Goal: Task Accomplishment & Management: Manage account settings

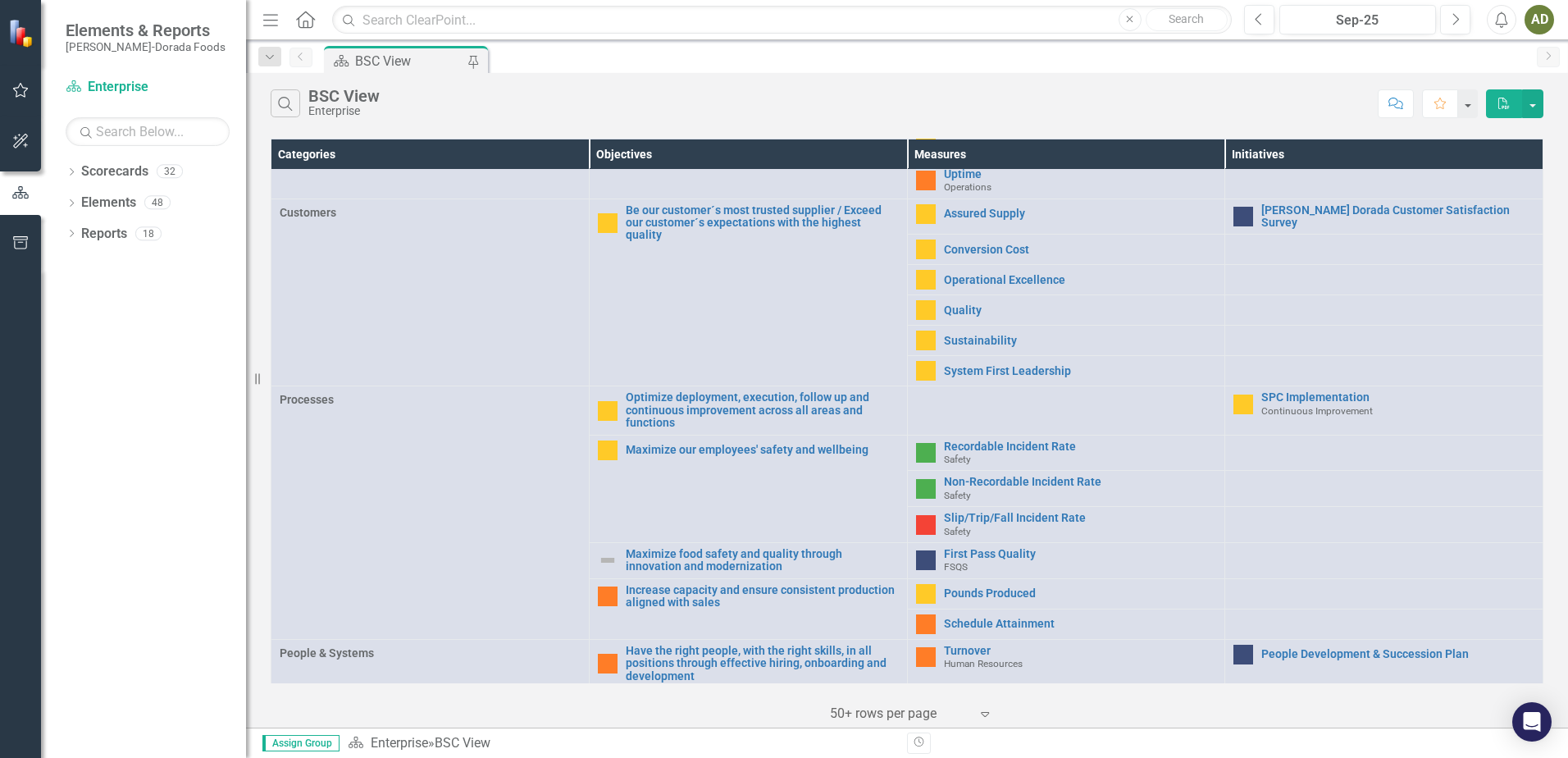
scroll to position [328, 0]
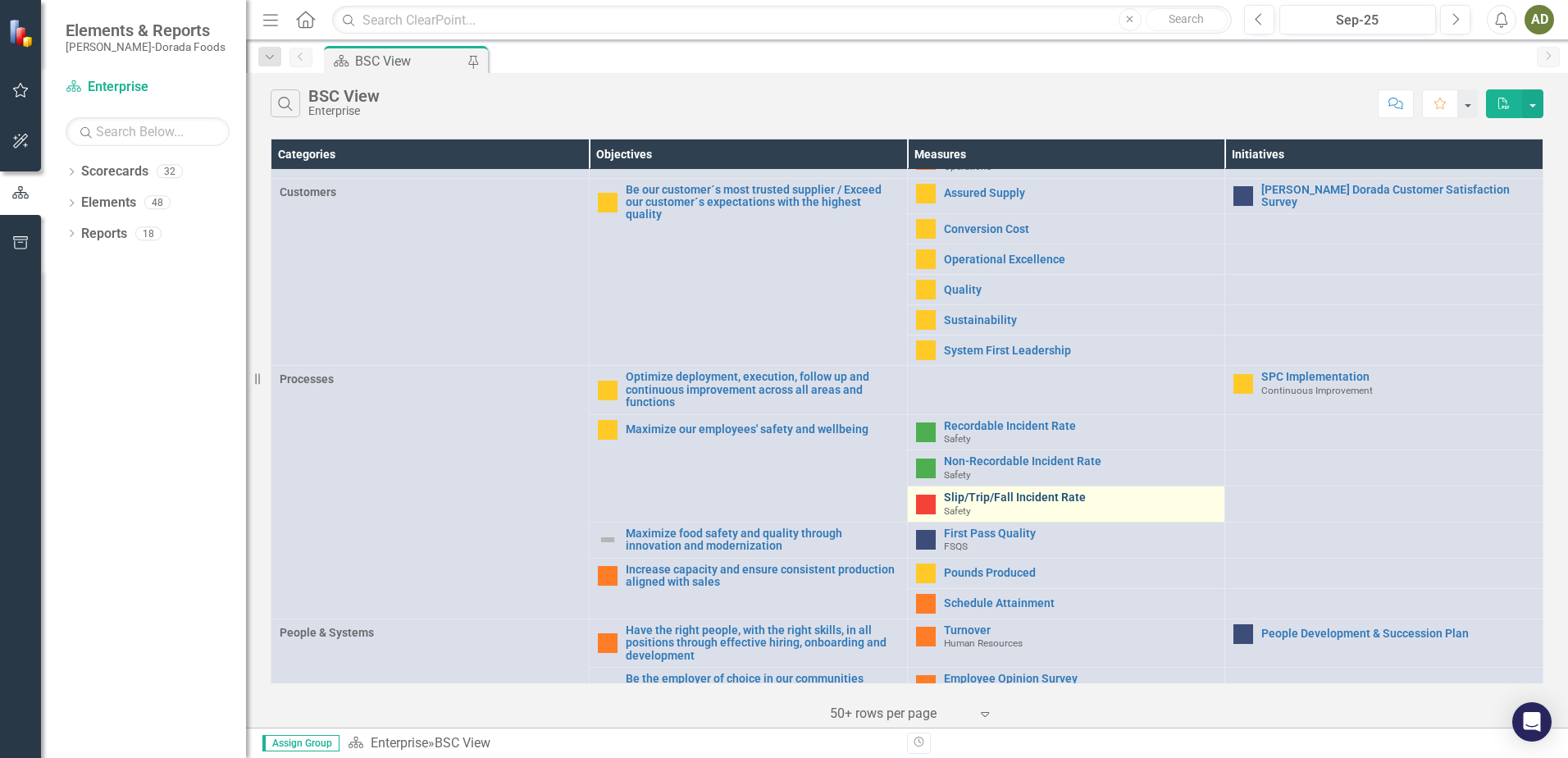
click at [988, 497] on link "Slip/Trip/Fall Incident Rate" at bounding box center [1080, 497] width 273 height 13
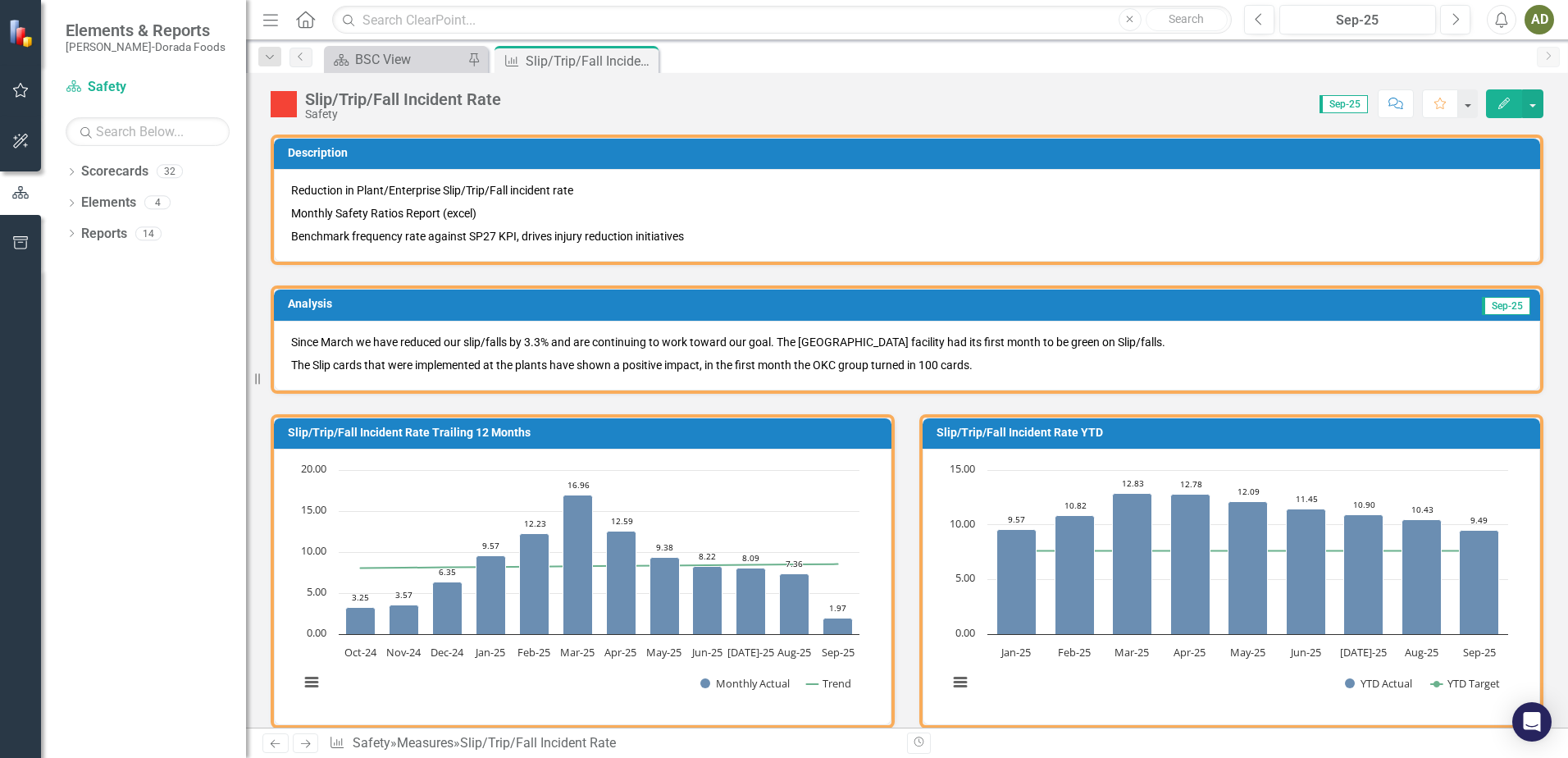
click at [1238, 357] on p "The Slip cards that were implemented at the plants have shown a positive impact…" at bounding box center [907, 363] width 1232 height 20
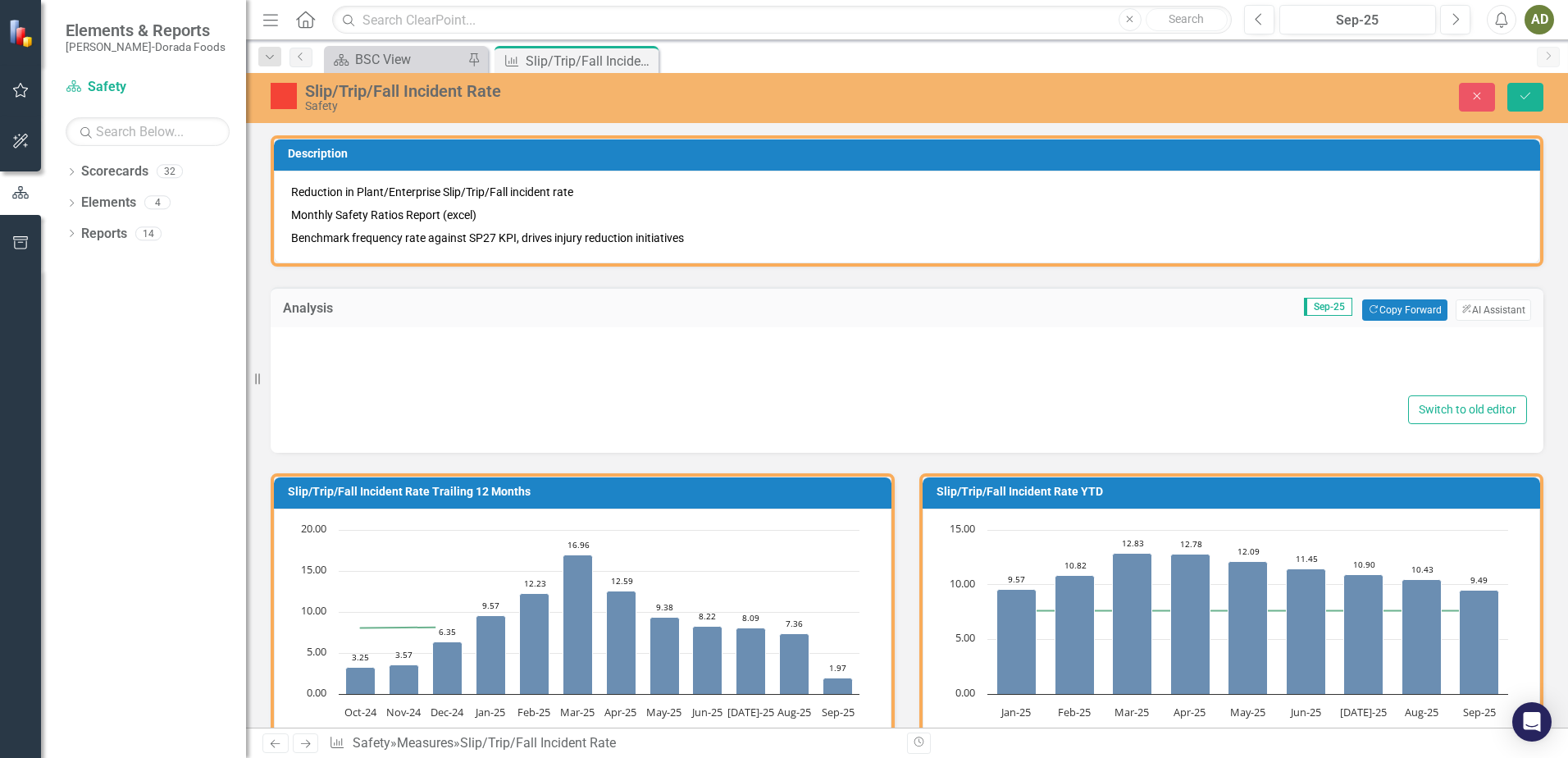
type textarea "<p>Since March we have reduced our slip/falls by 3.3% and are continuing to wor…"
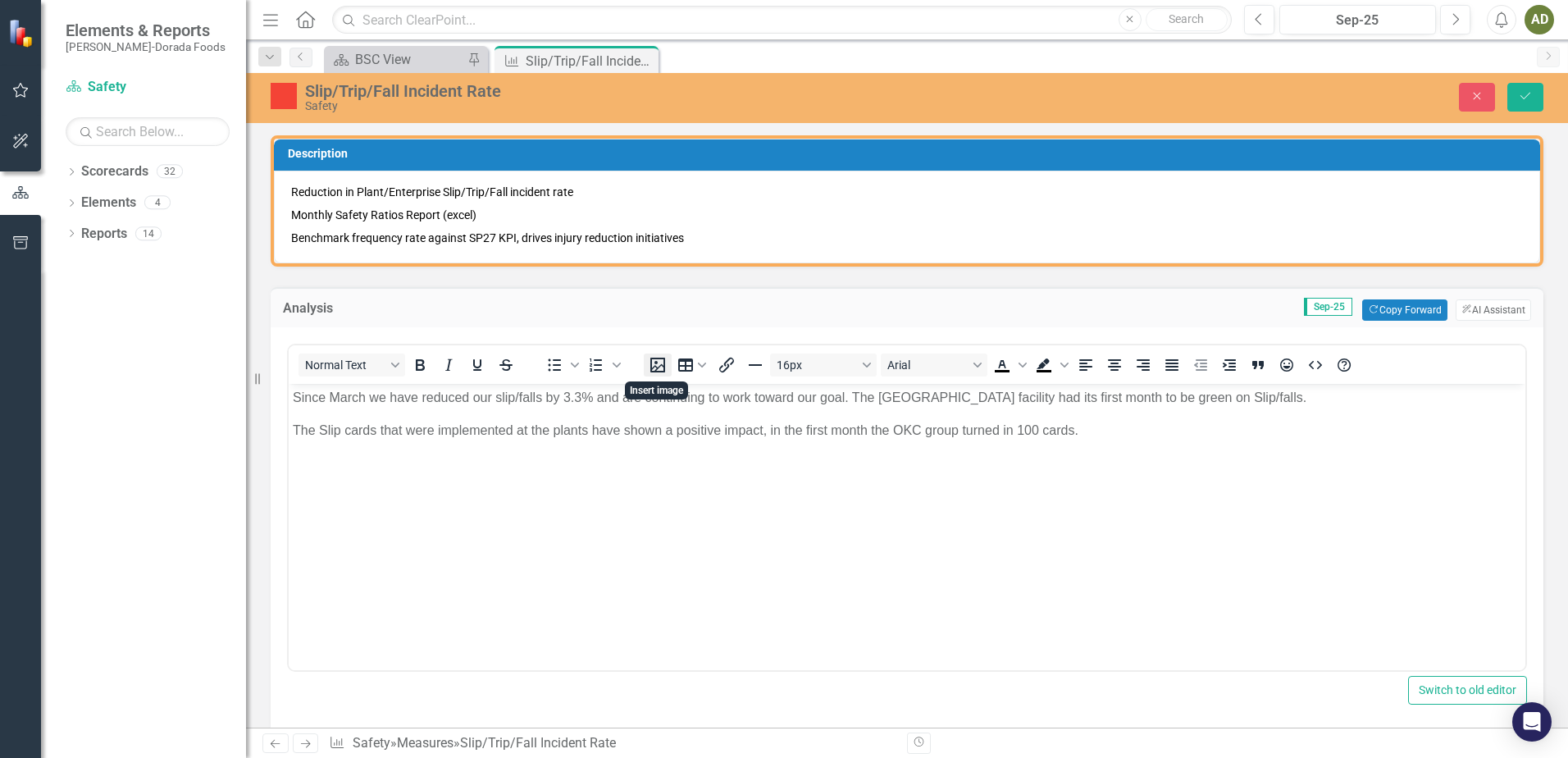
click at [661, 369] on icon "Insert image" at bounding box center [658, 365] width 20 height 20
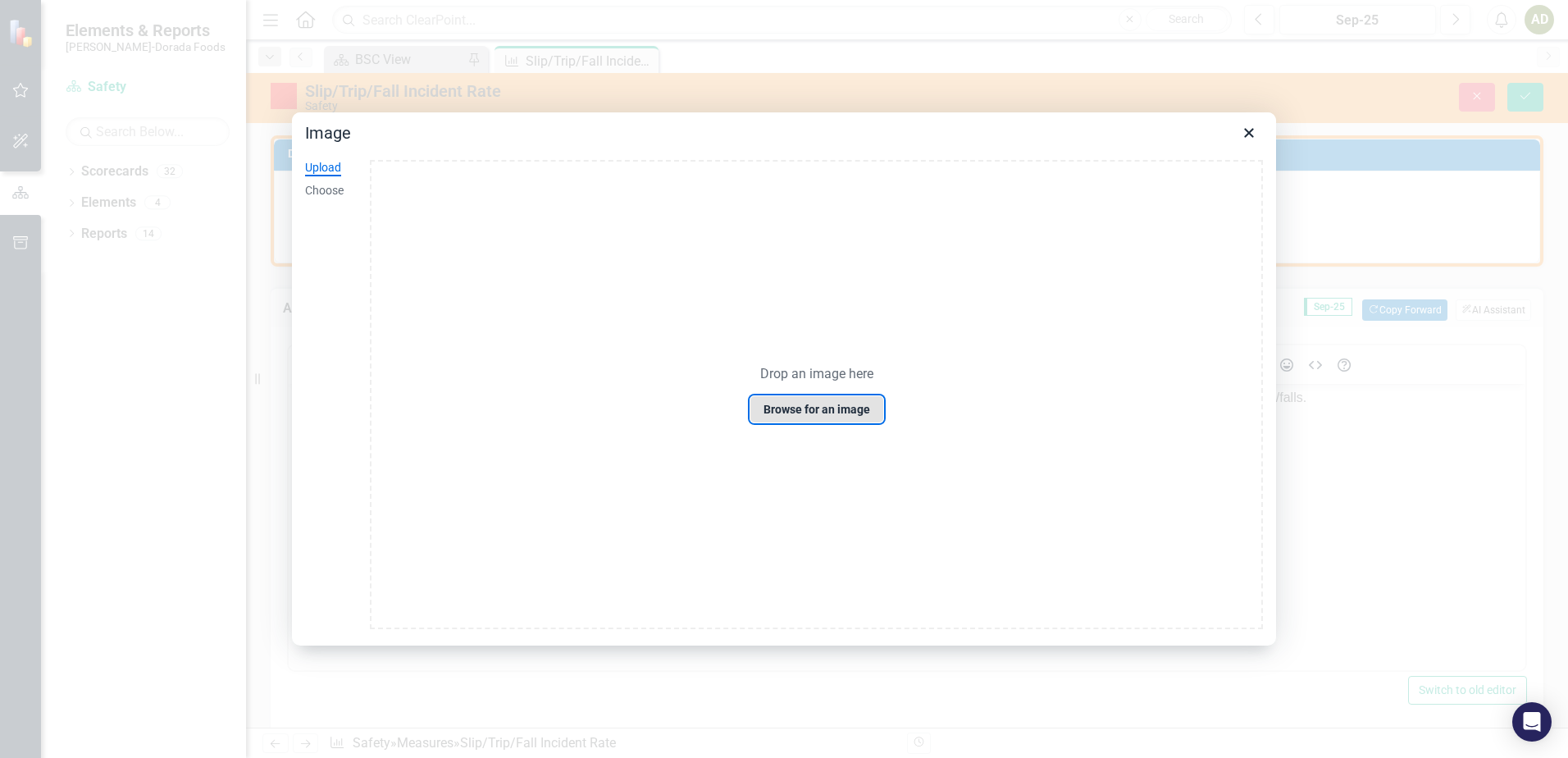
click at [830, 408] on button "Browse for an image" at bounding box center [817, 408] width 134 height 28
click at [760, 373] on p "Drop an image here" at bounding box center [816, 374] width 113 height 17
drag, startPoint x: 750, startPoint y: 398, endPoint x: 671, endPoint y: 396, distance: 79.0
click at [671, 396] on div "Drop an image here Browse for an image" at bounding box center [816, 395] width 893 height 469
drag, startPoint x: 671, startPoint y: 396, endPoint x: 1123, endPoint y: 461, distance: 456.6
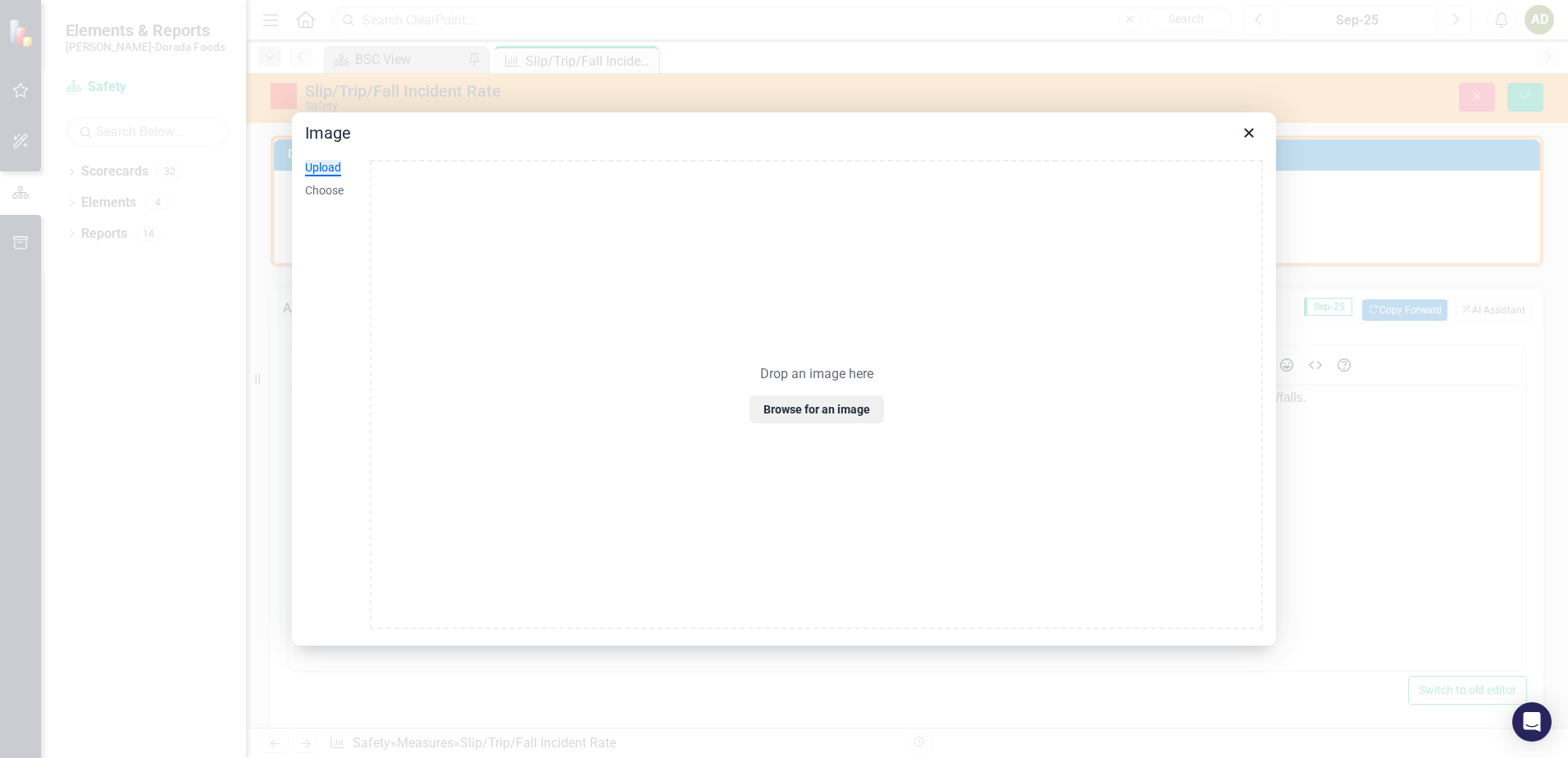
click at [1123, 461] on div "Drop an image here Browse for an image" at bounding box center [816, 395] width 893 height 469
click at [331, 168] on div "Upload" at bounding box center [323, 168] width 36 height 16
click at [335, 175] on div "Upload" at bounding box center [323, 168] width 36 height 16
drag, startPoint x: 682, startPoint y: 270, endPoint x: 1073, endPoint y: 419, distance: 418.4
click at [1073, 419] on div "Drop an image here Browse for an image" at bounding box center [816, 395] width 893 height 469
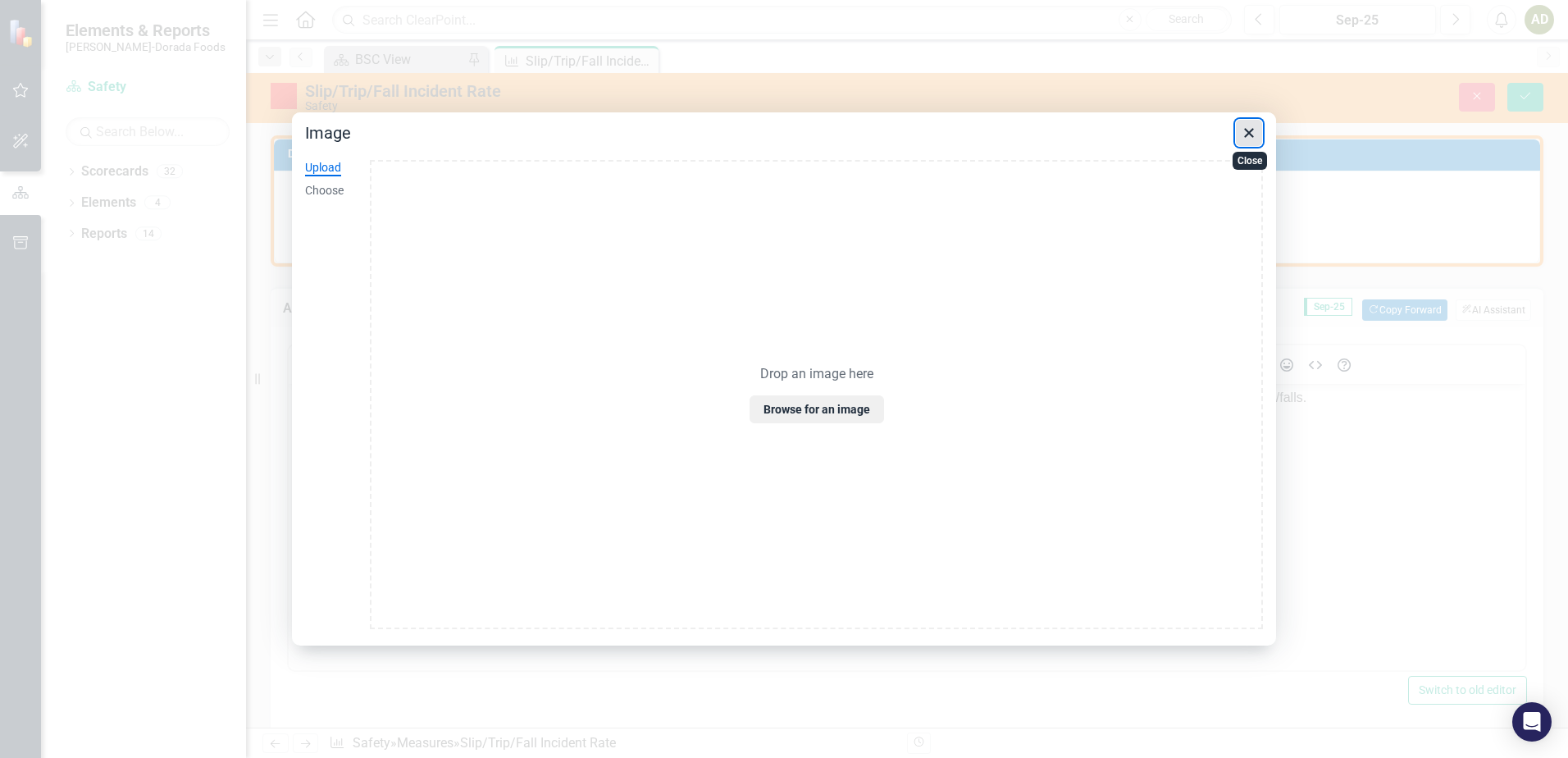
click at [1250, 131] on icon "Close" at bounding box center [1248, 132] width 9 height 9
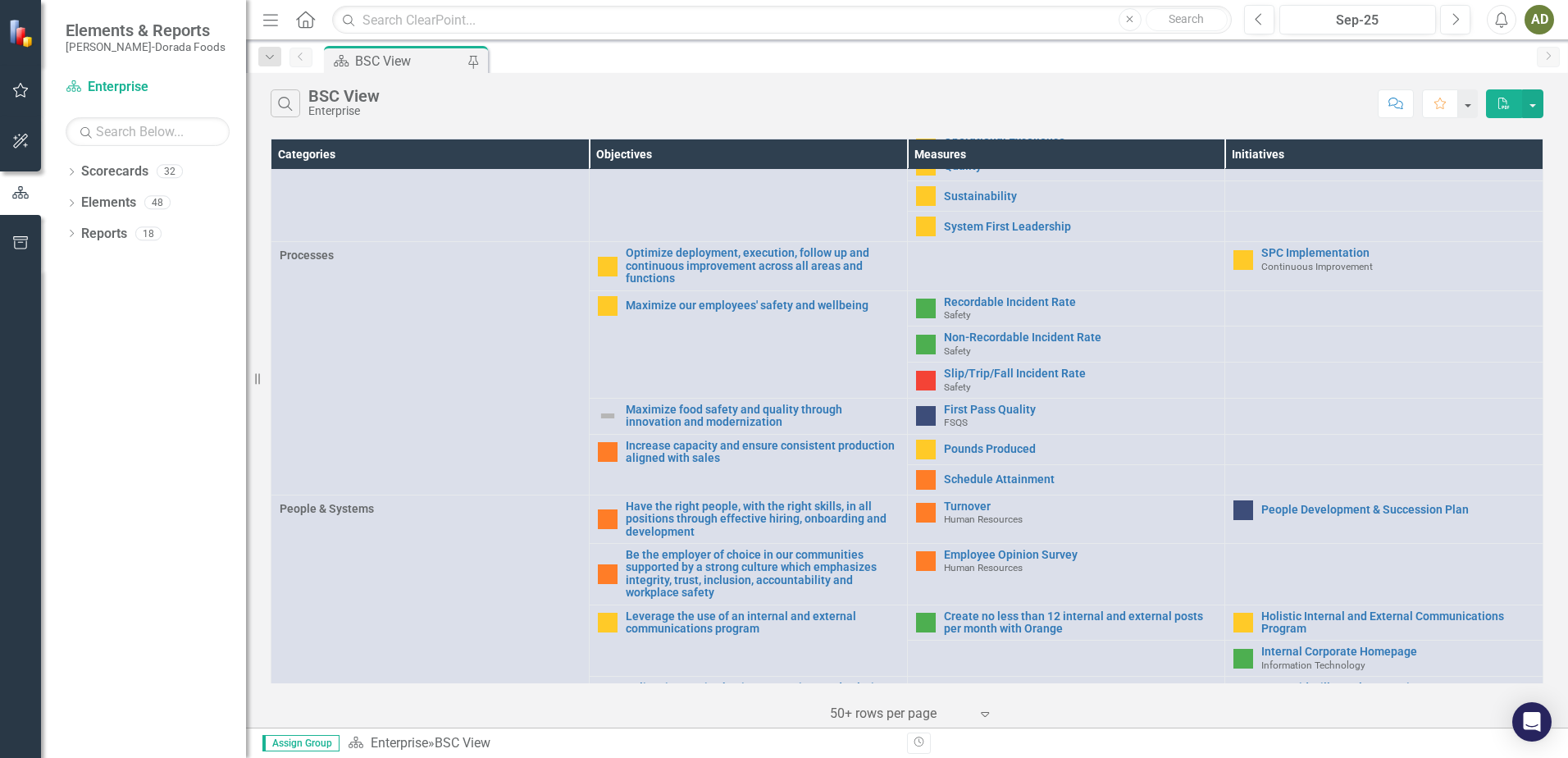
scroll to position [492, 0]
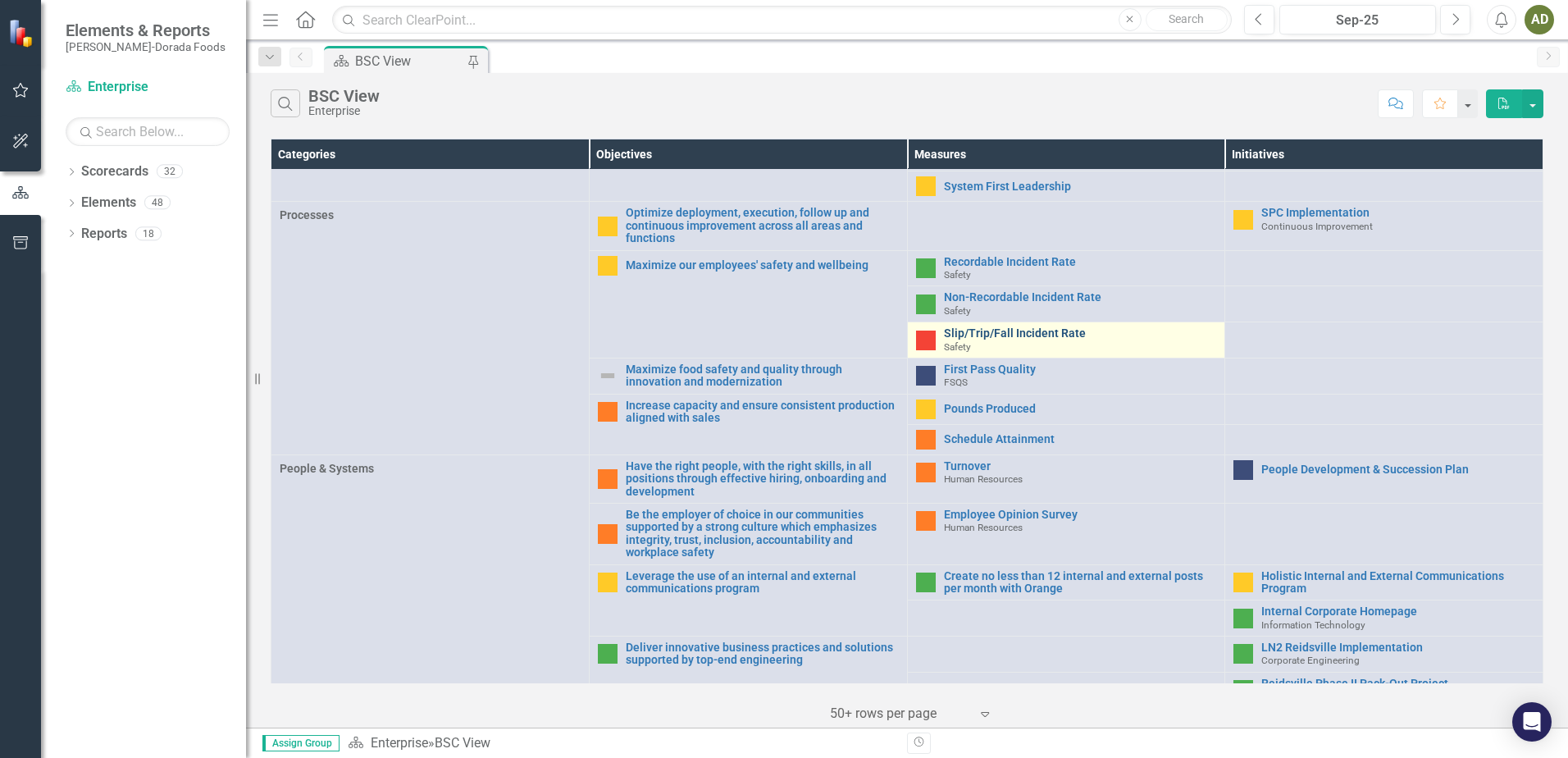
click at [986, 329] on link "Slip/Trip/Fall Incident Rate" at bounding box center [1080, 333] width 273 height 13
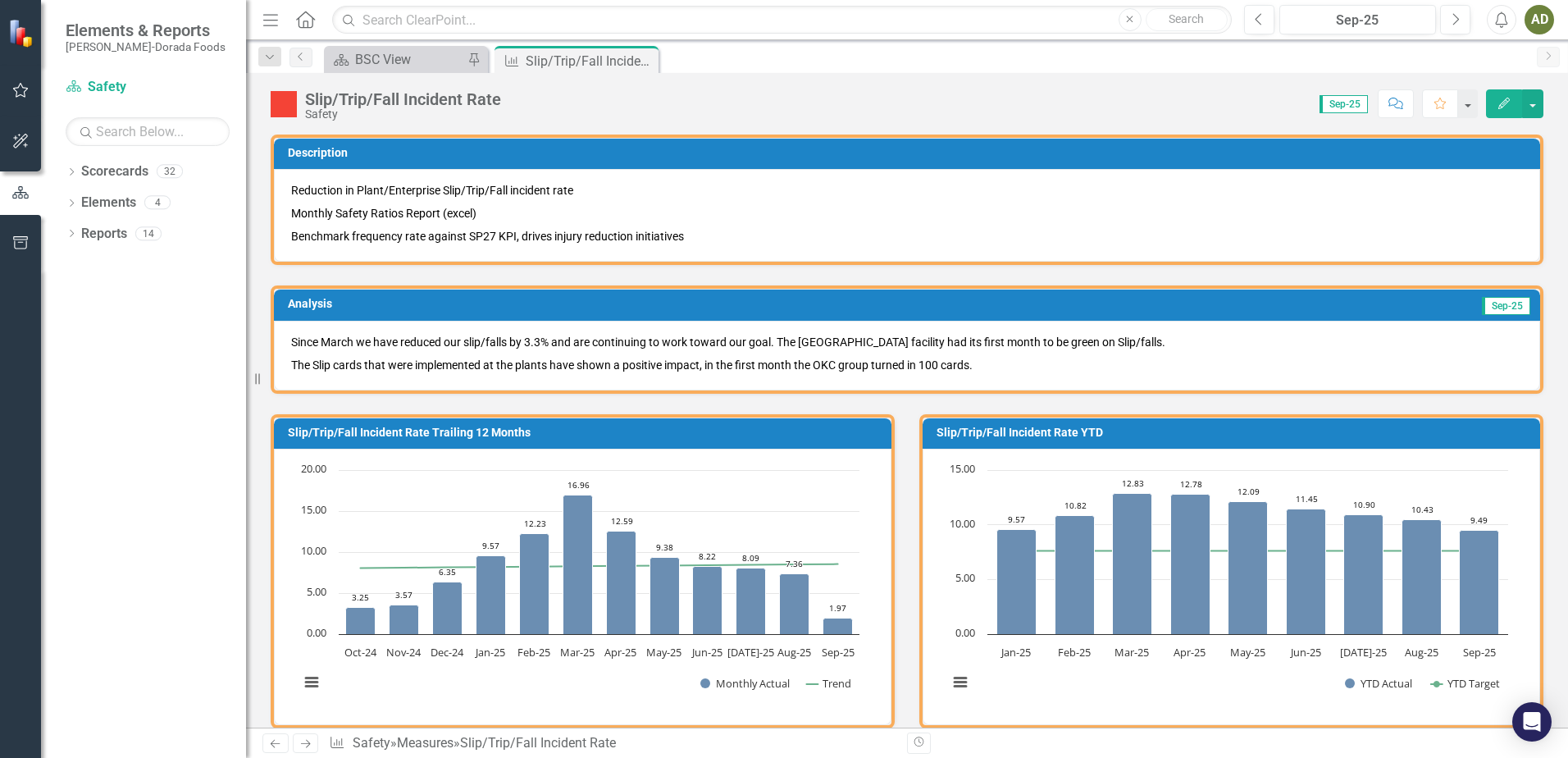
click at [1255, 350] on p "Since March we have reduced our slip/falls by 3.3% and are continuing to work t…" at bounding box center [907, 343] width 1232 height 20
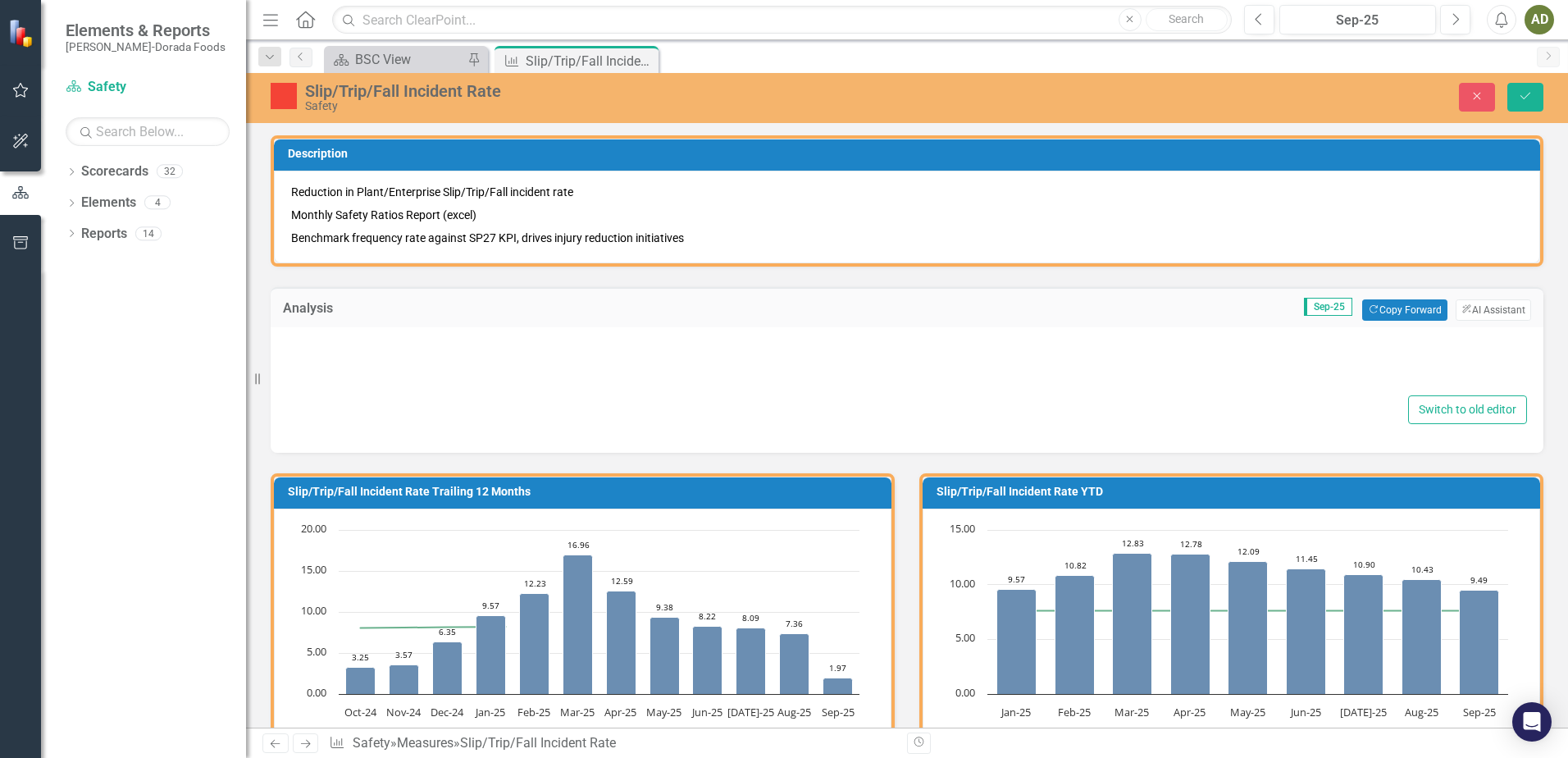
type textarea "<p>Since March we have reduced our slip/falls by 3.3% and are continuing to wor…"
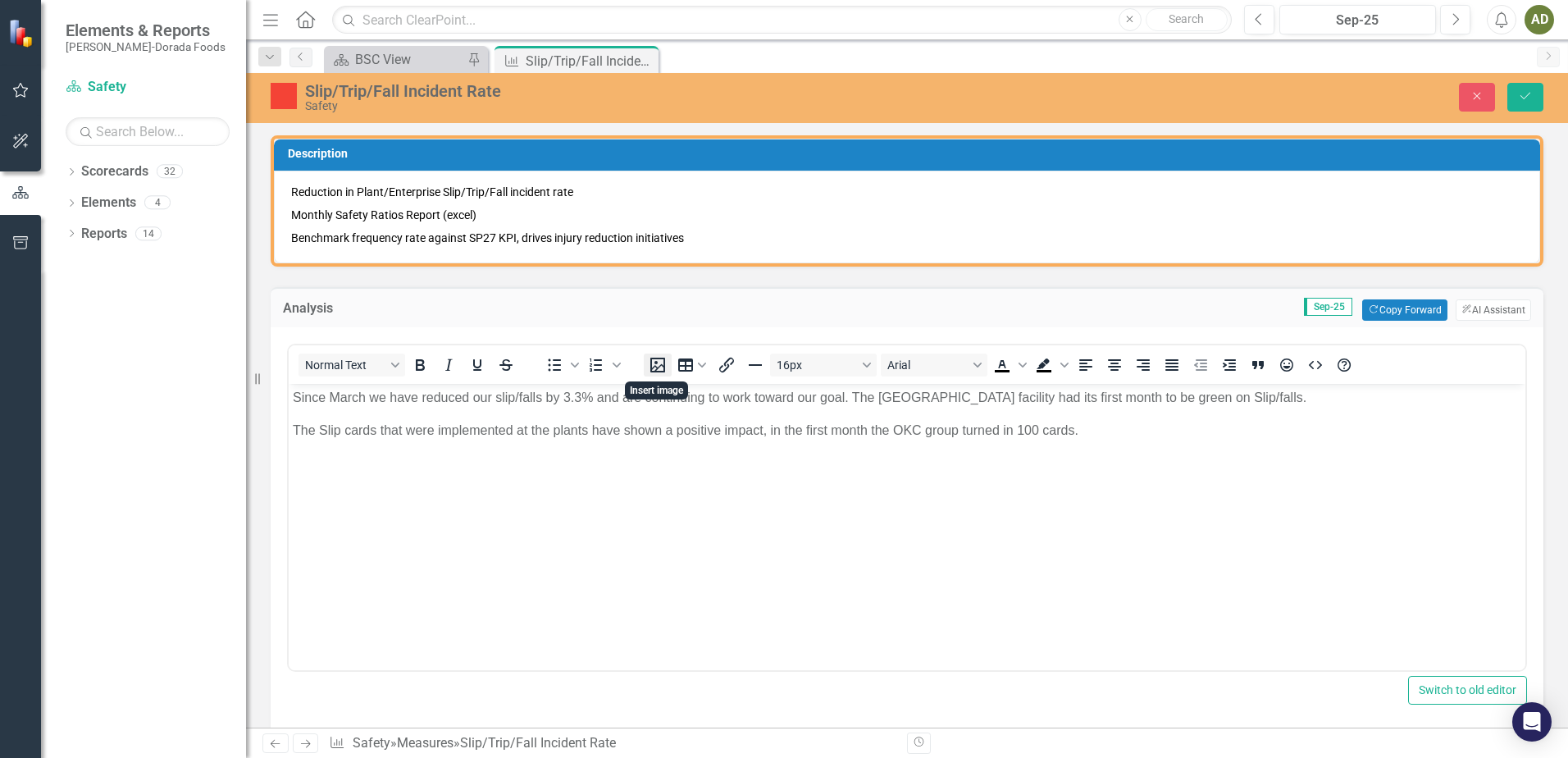
click at [664, 360] on icon "Insert image" at bounding box center [658, 365] width 14 height 14
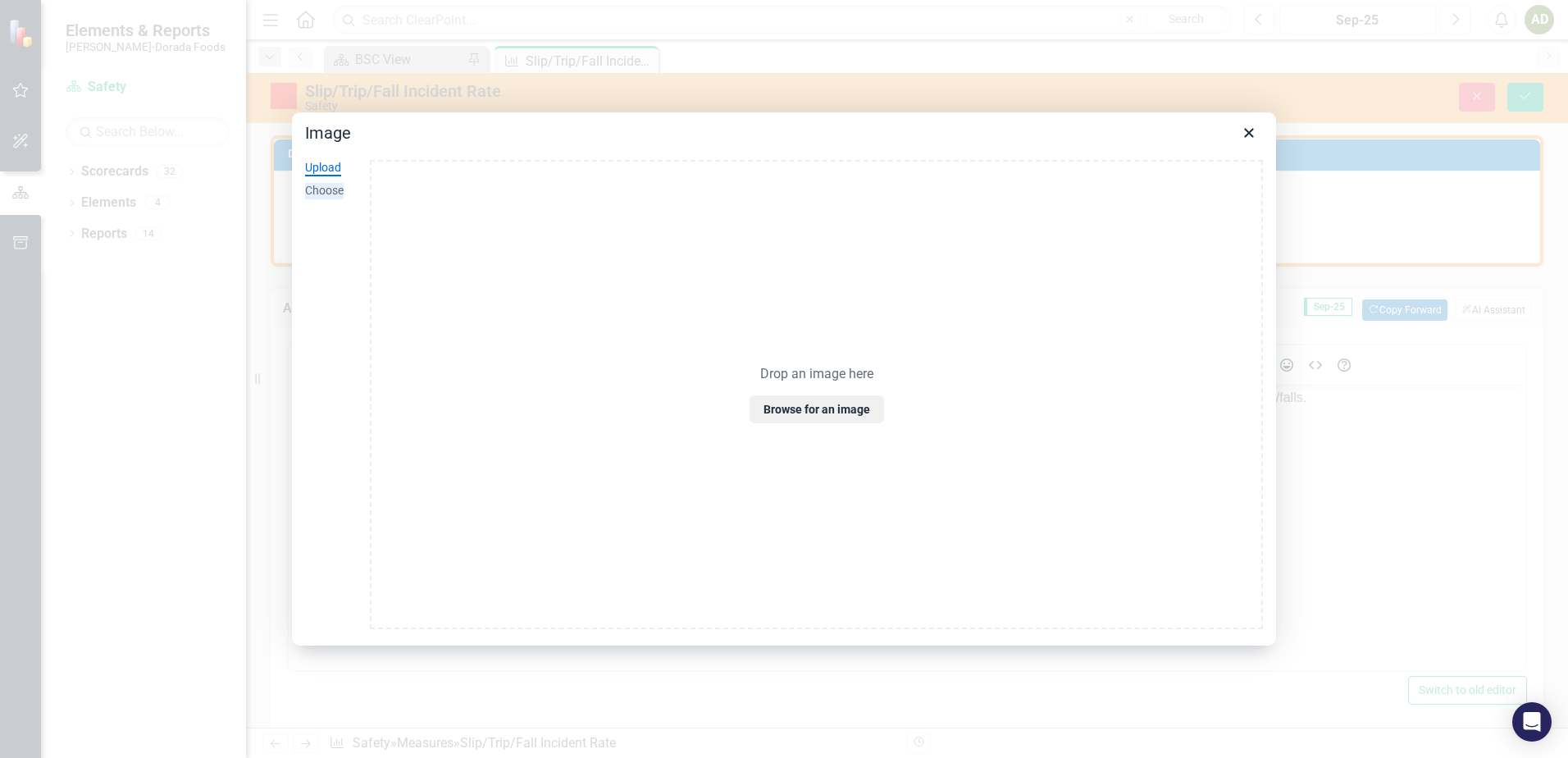
click at [329, 188] on div "Choose" at bounding box center [324, 191] width 39 height 16
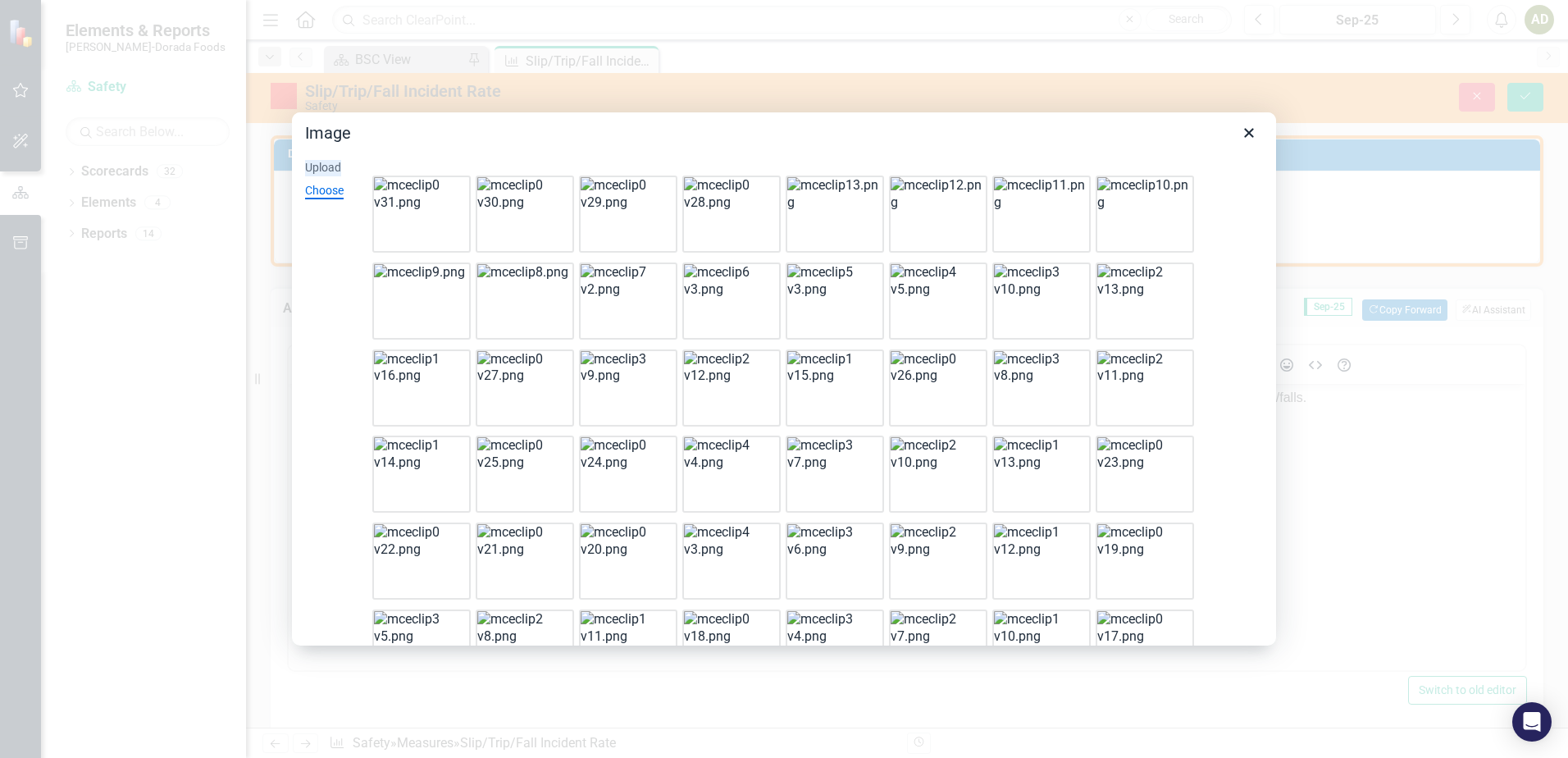
click at [341, 168] on div "Upload" at bounding box center [323, 168] width 36 height 16
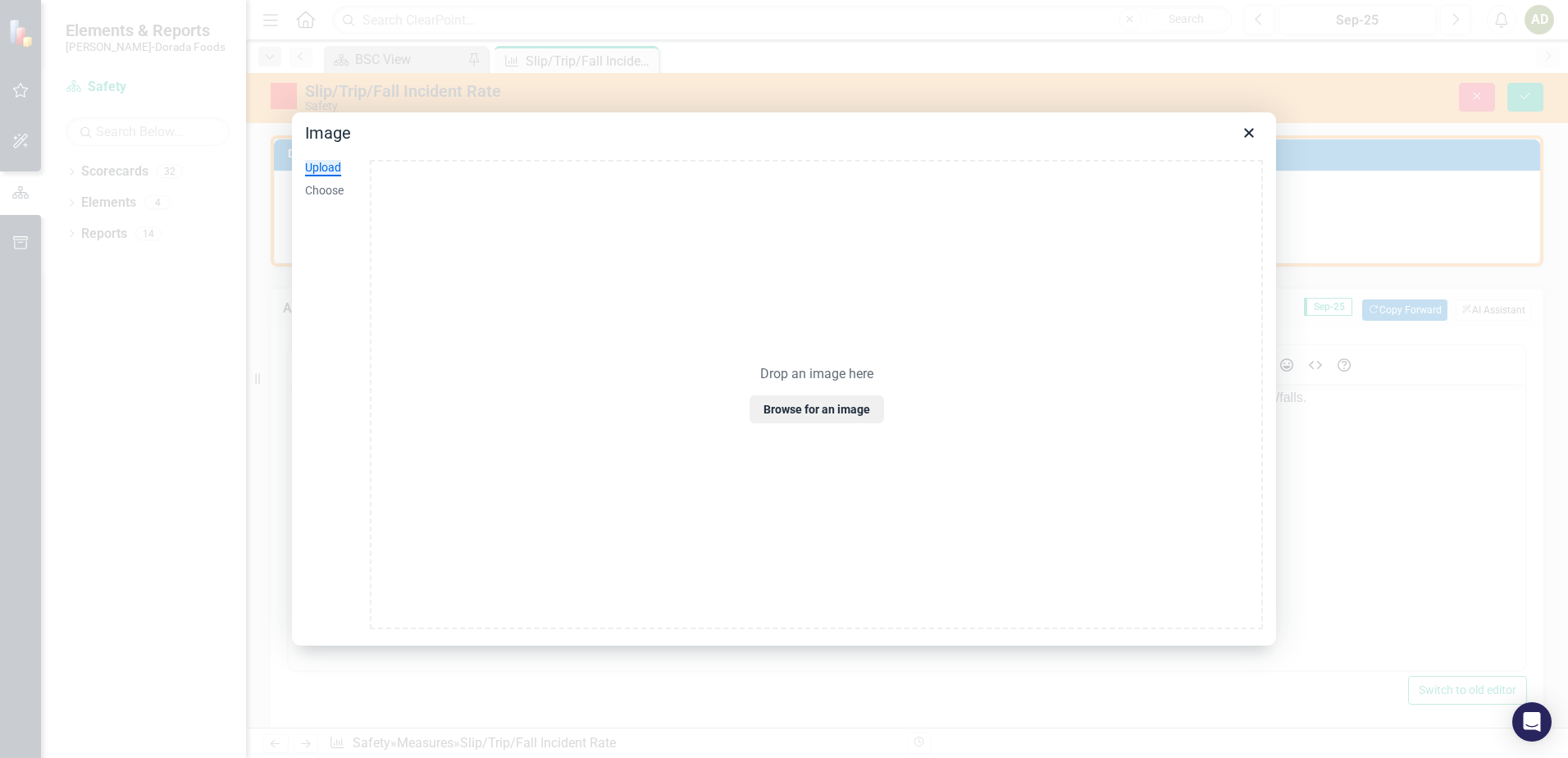
click at [331, 170] on div "Upload" at bounding box center [323, 168] width 36 height 16
click at [815, 408] on button "Browse for an image" at bounding box center [817, 408] width 134 height 28
click at [824, 413] on button "Browse for an image" at bounding box center [817, 408] width 134 height 28
click at [331, 170] on div "Upload" at bounding box center [323, 168] width 36 height 16
click at [940, 437] on div "Drop an image here Browse for an image" at bounding box center [816, 395] width 893 height 469
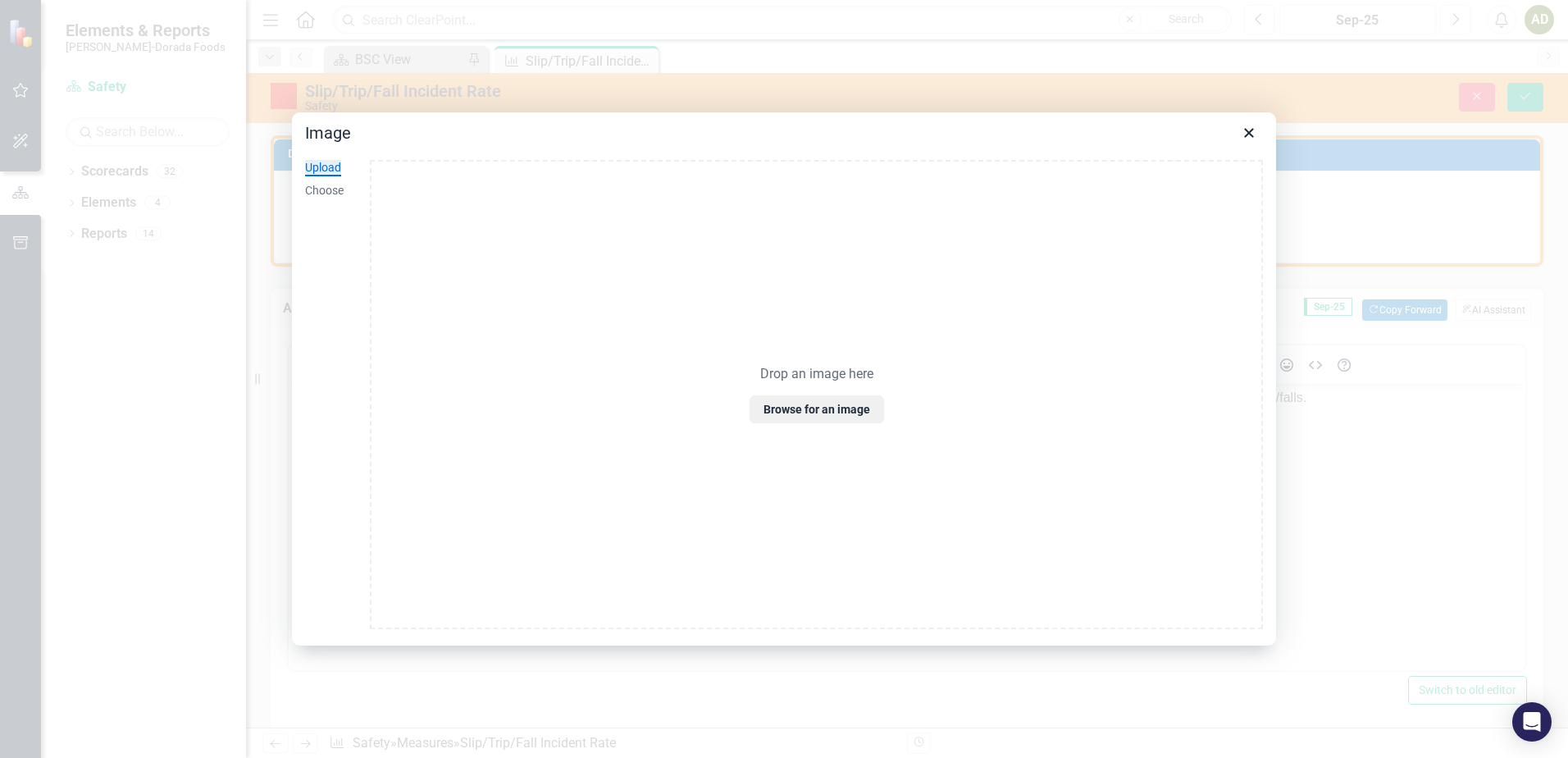
click at [609, 404] on div "Drop an image here Browse for an image" at bounding box center [816, 395] width 893 height 469
click at [815, 411] on button "Browse for an image" at bounding box center [817, 408] width 134 height 28
drag, startPoint x: 967, startPoint y: 398, endPoint x: 1010, endPoint y: 323, distance: 86.5
click at [1010, 323] on div "Drop an image here Browse for an image" at bounding box center [816, 395] width 893 height 469
click at [801, 412] on button "Browse for an image" at bounding box center [817, 408] width 134 height 28
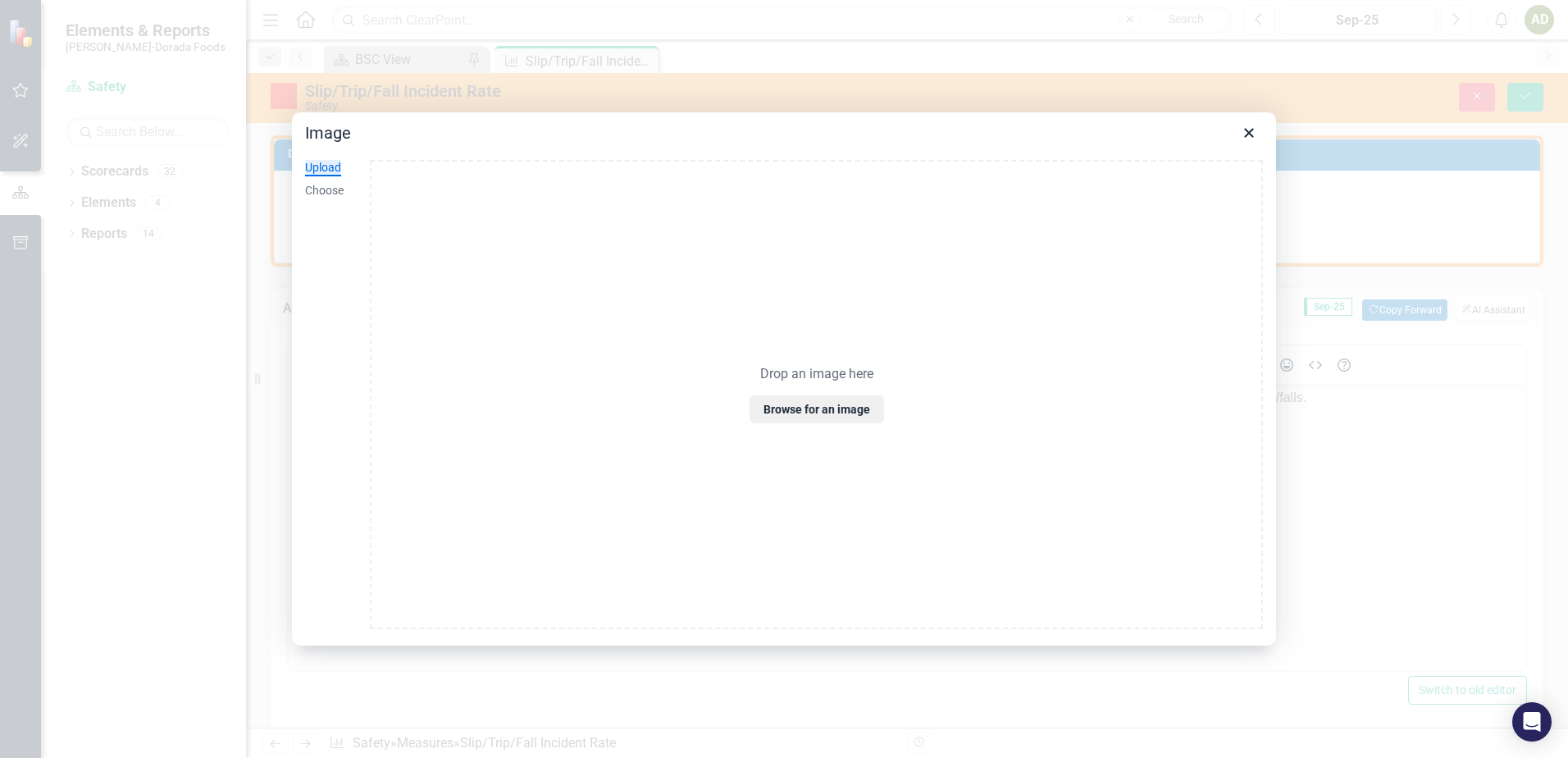
click at [928, 277] on div "Drop an image here Browse for an image" at bounding box center [816, 395] width 893 height 469
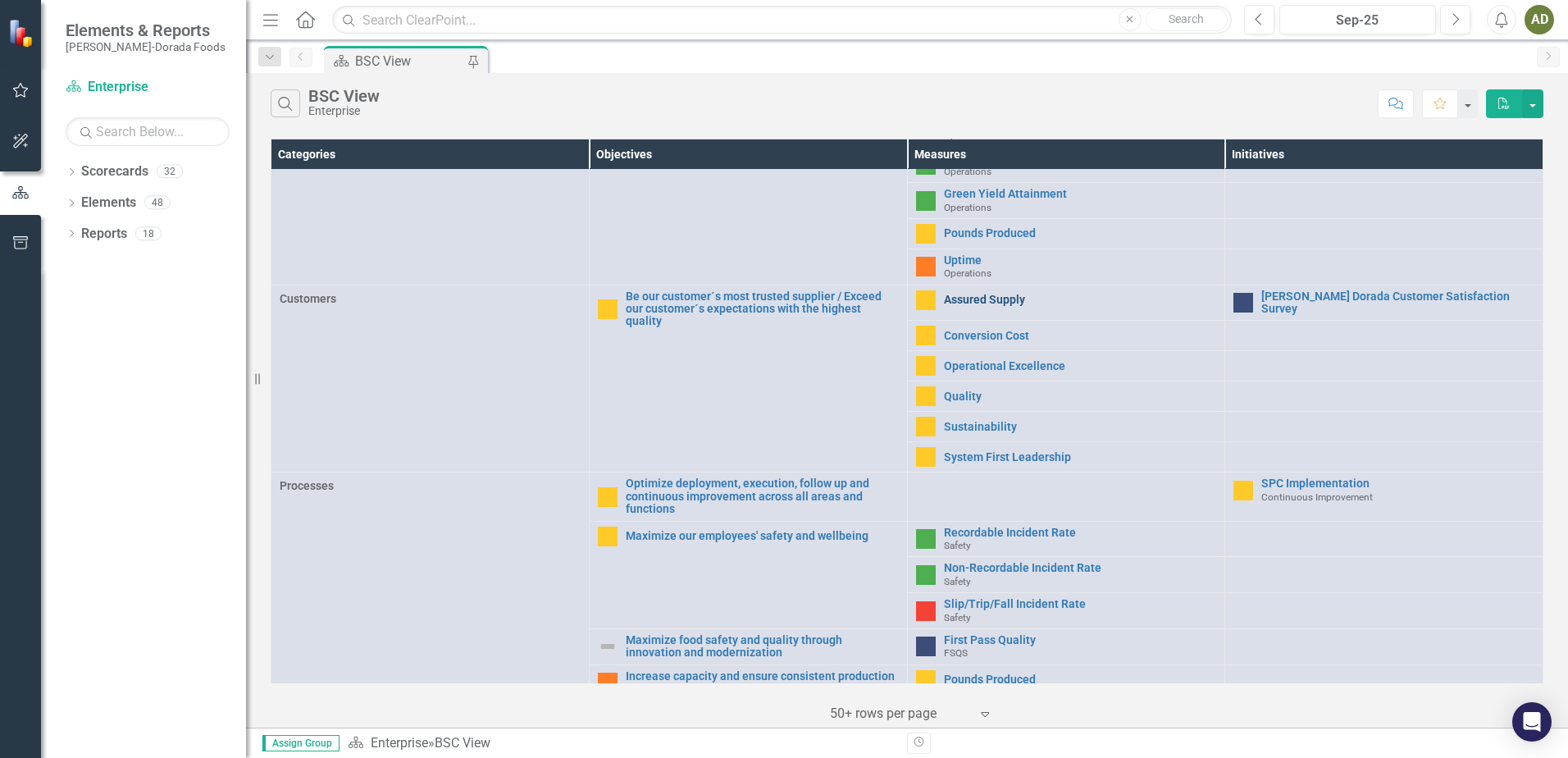
scroll to position [246, 0]
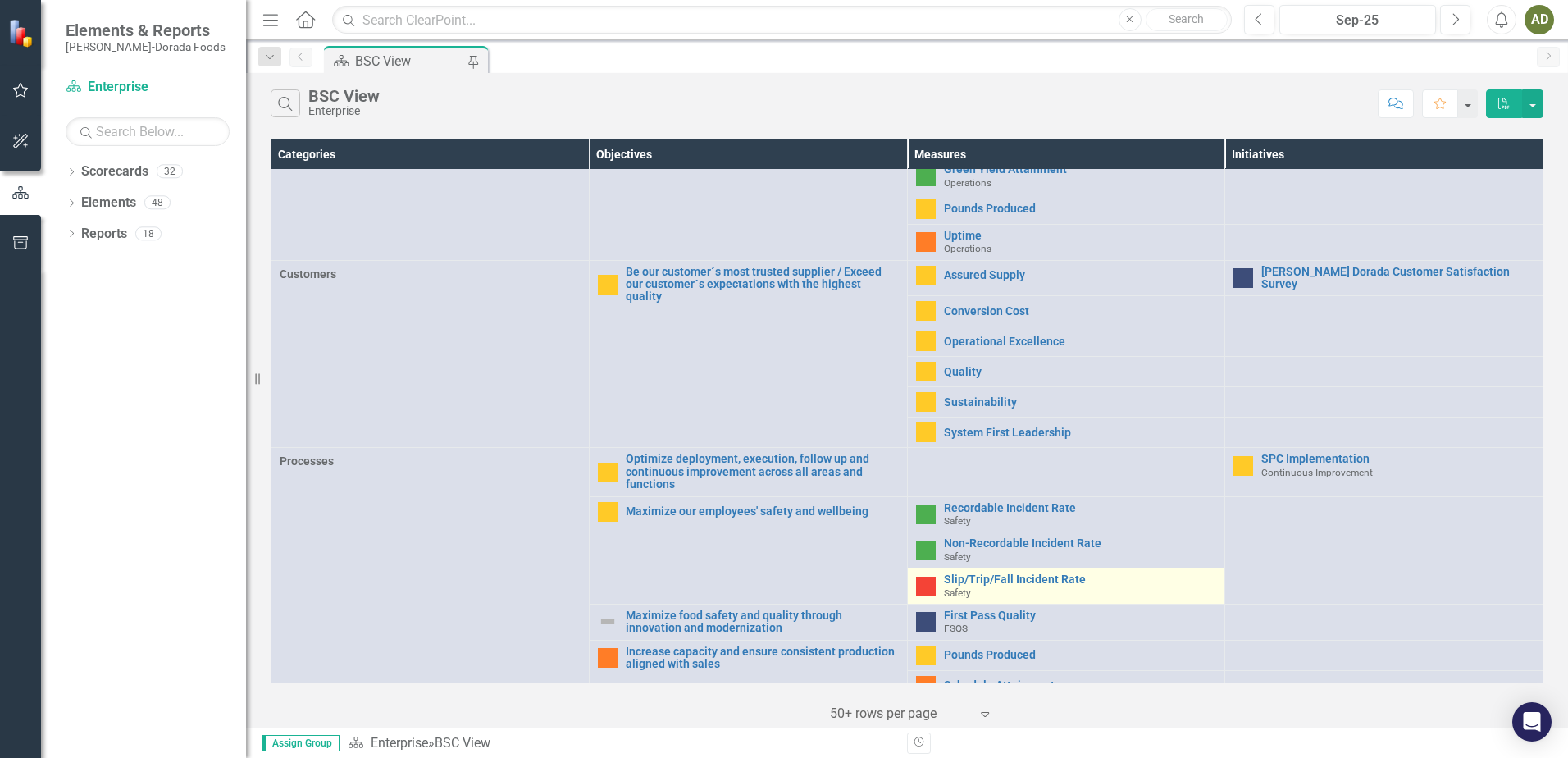
click at [974, 584] on div "Slip/Trip/Fall Incident Rate Safety" at bounding box center [1080, 586] width 273 height 25
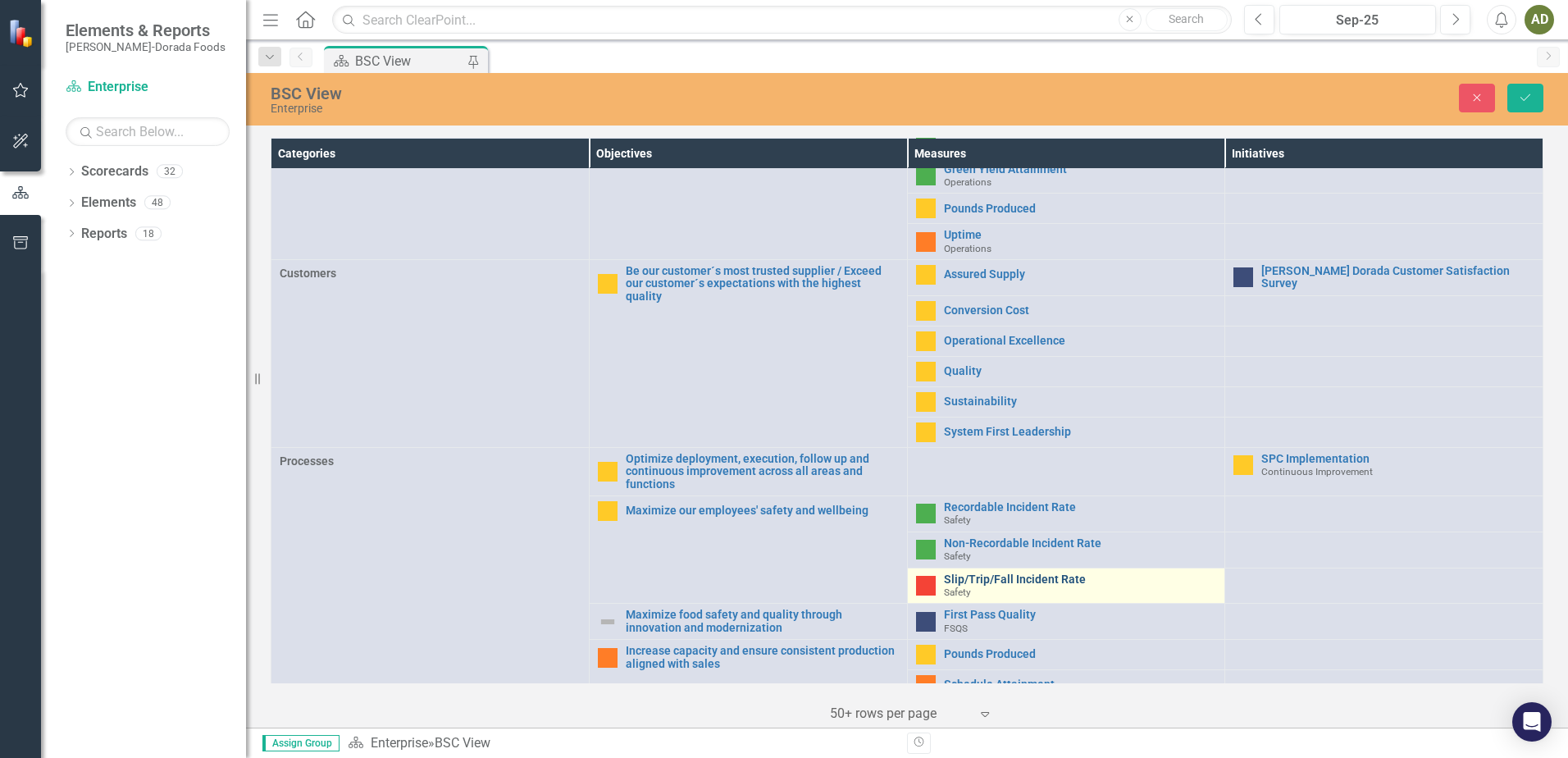
click at [1004, 578] on link "Slip/Trip/Fall Incident Rate" at bounding box center [1080, 580] width 273 height 13
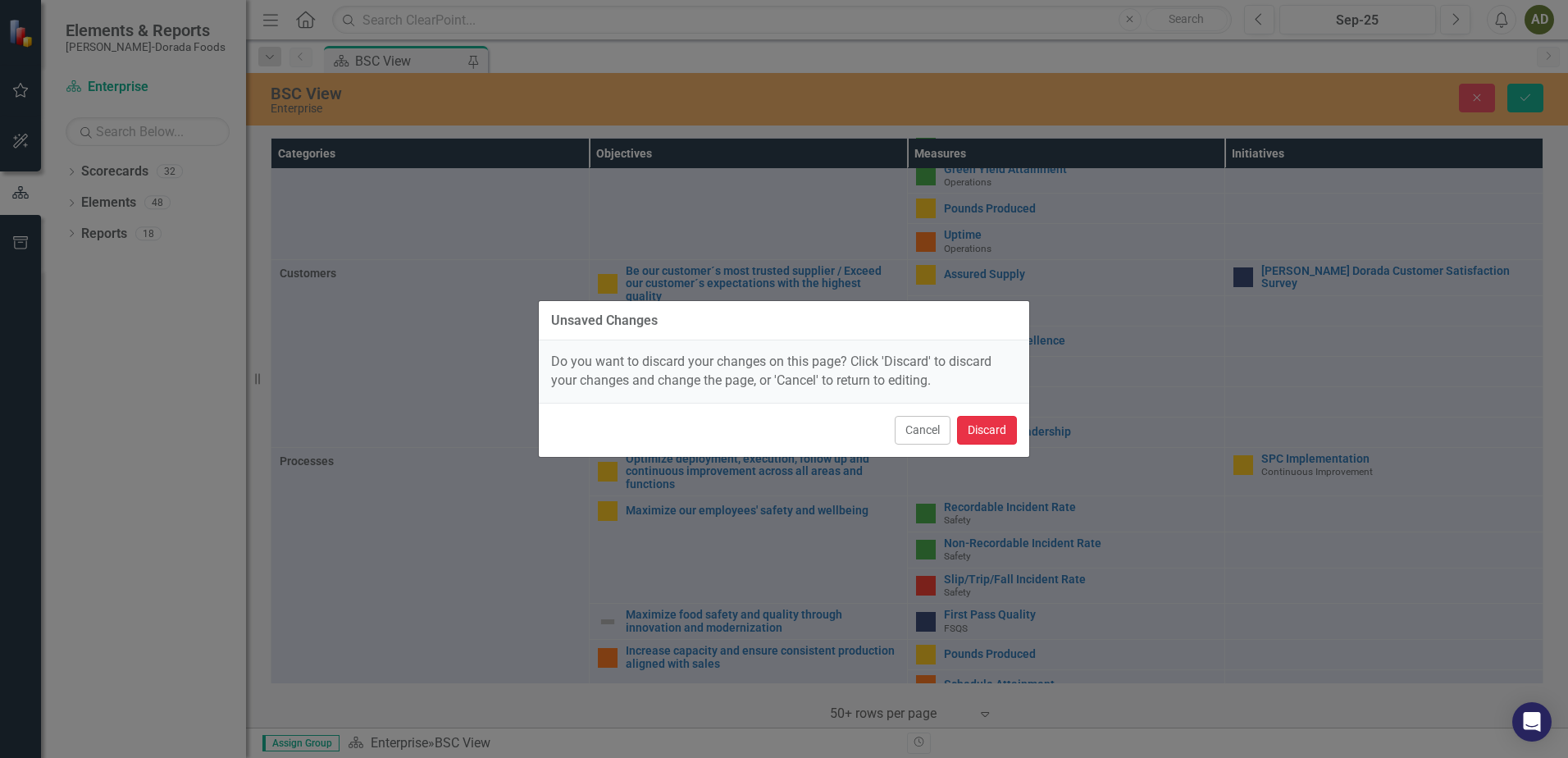
click at [989, 430] on button "Discard" at bounding box center [987, 430] width 60 height 29
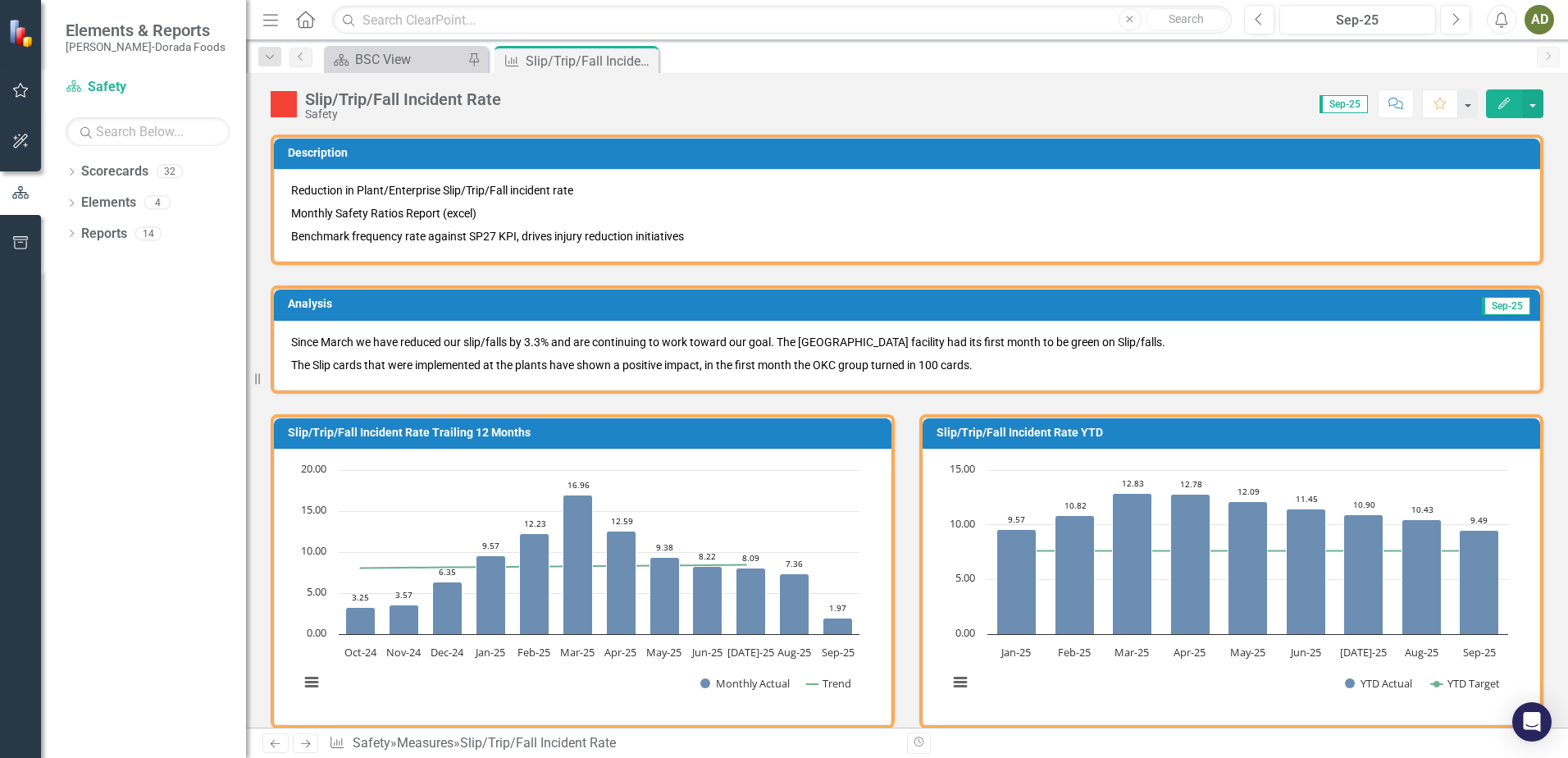
click at [1096, 371] on p "The Slip cards that were implemented at the plants have shown a positive impact…" at bounding box center [907, 363] width 1232 height 20
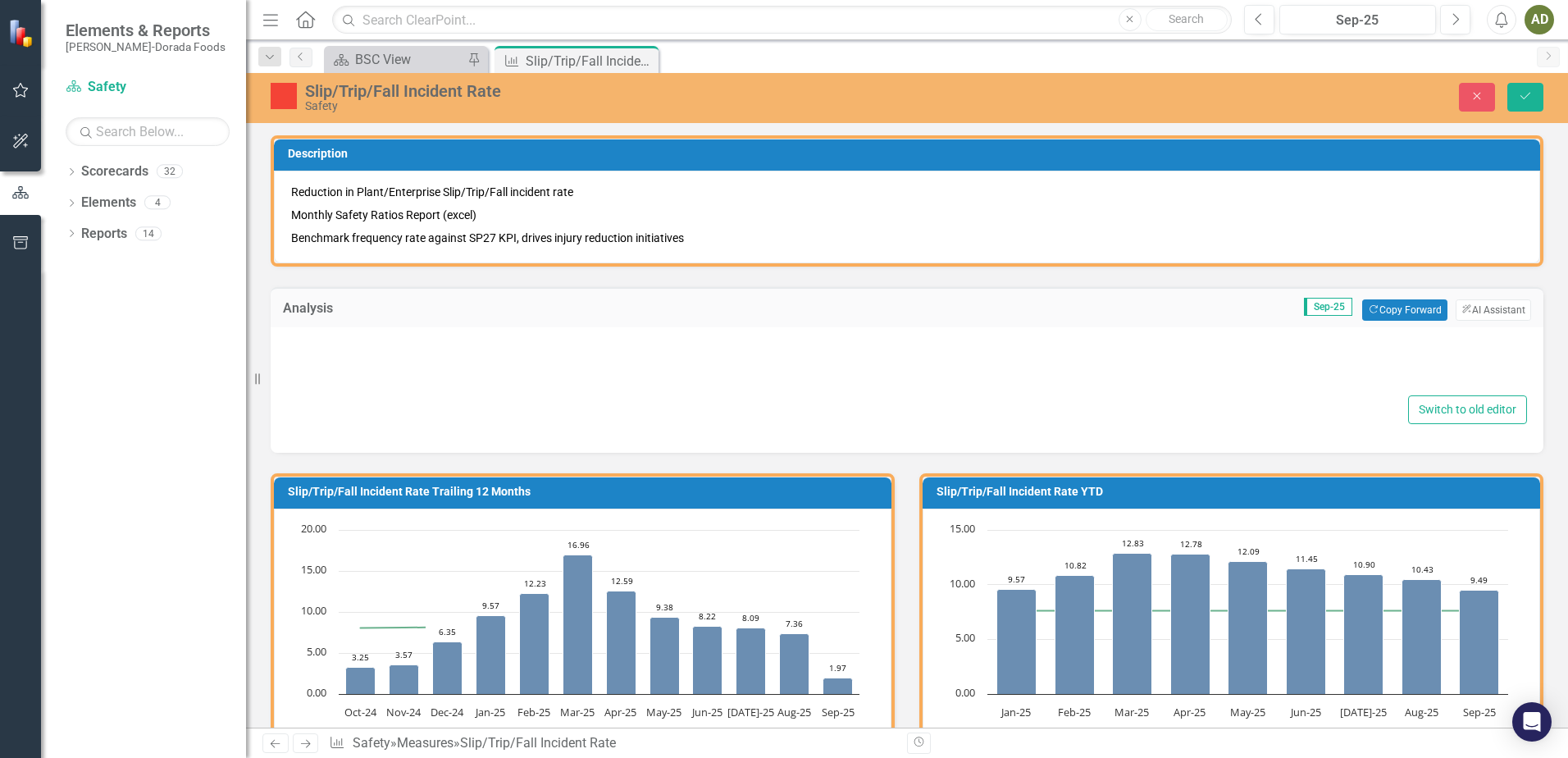
type textarea "<p>Since March we have reduced our slip/falls by 3.3% and are continuing to wor…"
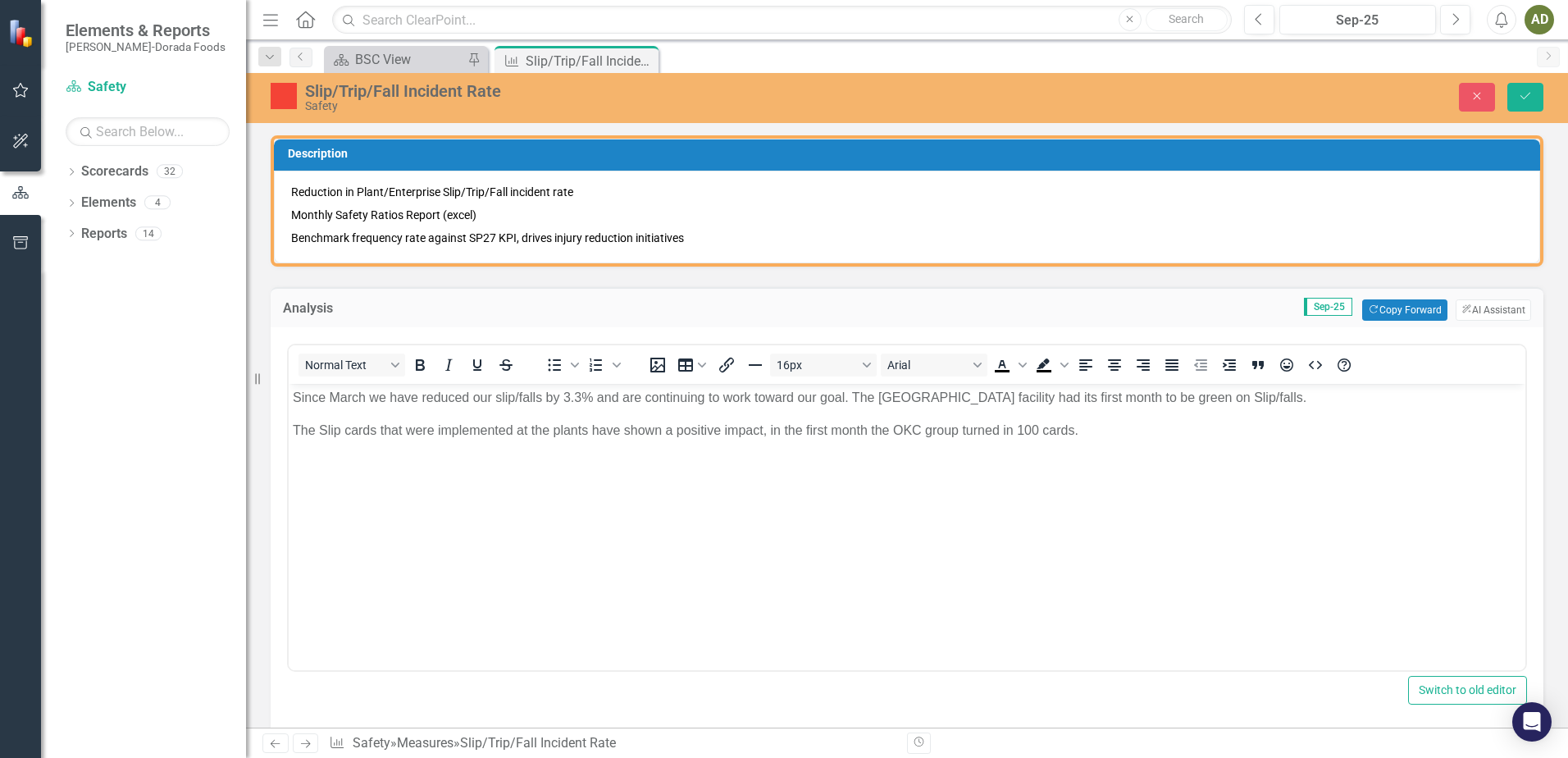
drag, startPoint x: 834, startPoint y: 782, endPoint x: 1121, endPoint y: 615, distance: 332.1
click at [1121, 615] on body "Since March we have reduced our slip/falls by 3.3% and are continuing to work t…" at bounding box center [907, 506] width 1236 height 246
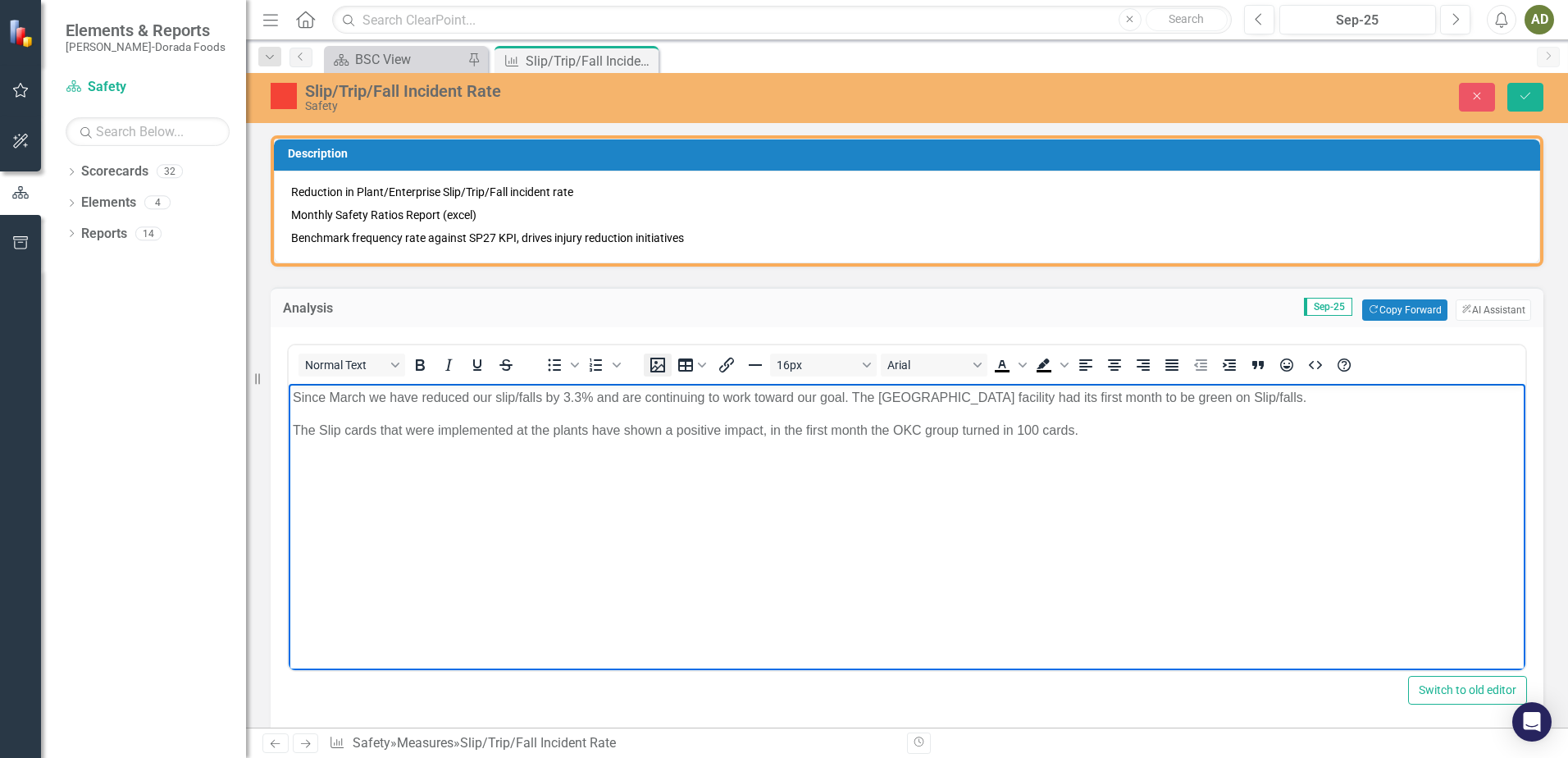
click at [661, 362] on icon "Insert image" at bounding box center [658, 365] width 20 height 20
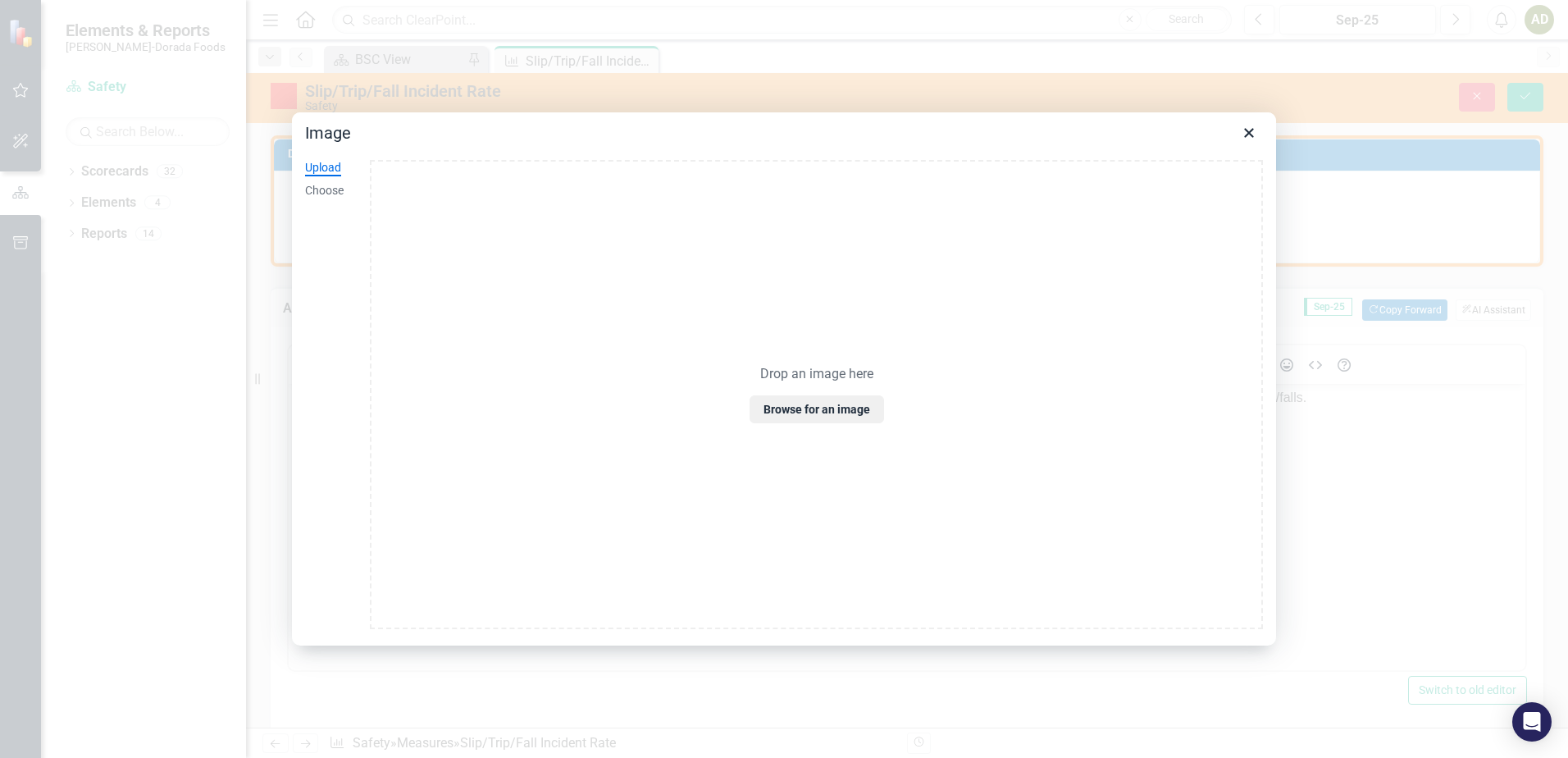
click at [327, 168] on div "Upload" at bounding box center [323, 168] width 36 height 16
click at [826, 411] on button "Browse for an image" at bounding box center [817, 408] width 134 height 28
click at [331, 168] on div "Upload" at bounding box center [323, 168] width 36 height 16
drag, startPoint x: 986, startPoint y: 396, endPoint x: 915, endPoint y: 291, distance: 126.8
click at [915, 291] on div "Drop an image here Browse for an image" at bounding box center [816, 395] width 893 height 469
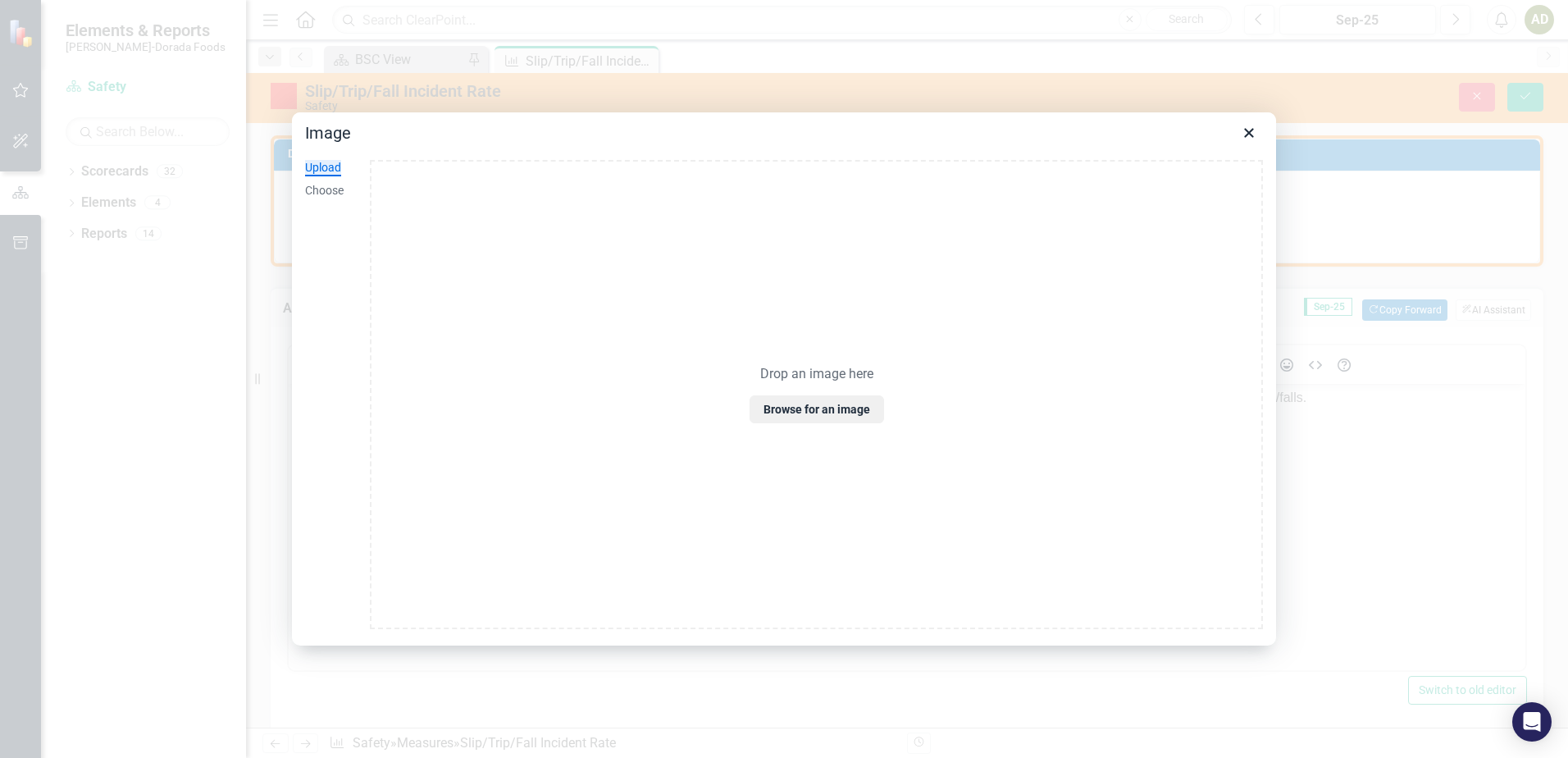
drag, startPoint x: 713, startPoint y: 248, endPoint x: 1154, endPoint y: 327, distance: 448.0
click at [1154, 327] on div "Drop an image here Browse for an image" at bounding box center [816, 395] width 893 height 469
click at [1249, 133] on icon "Close" at bounding box center [1248, 132] width 9 height 9
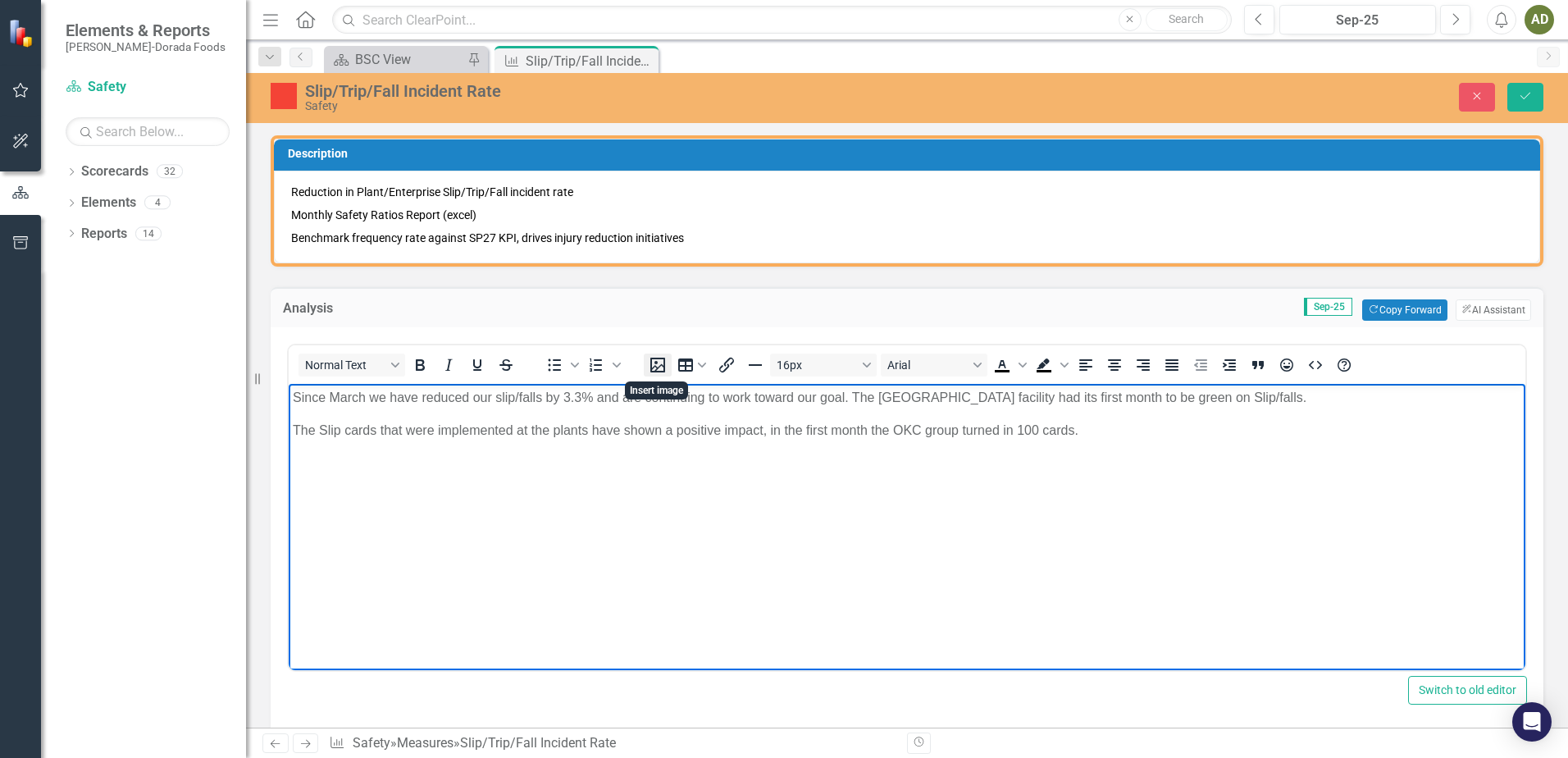
click at [662, 364] on icon "Insert image" at bounding box center [658, 365] width 14 height 14
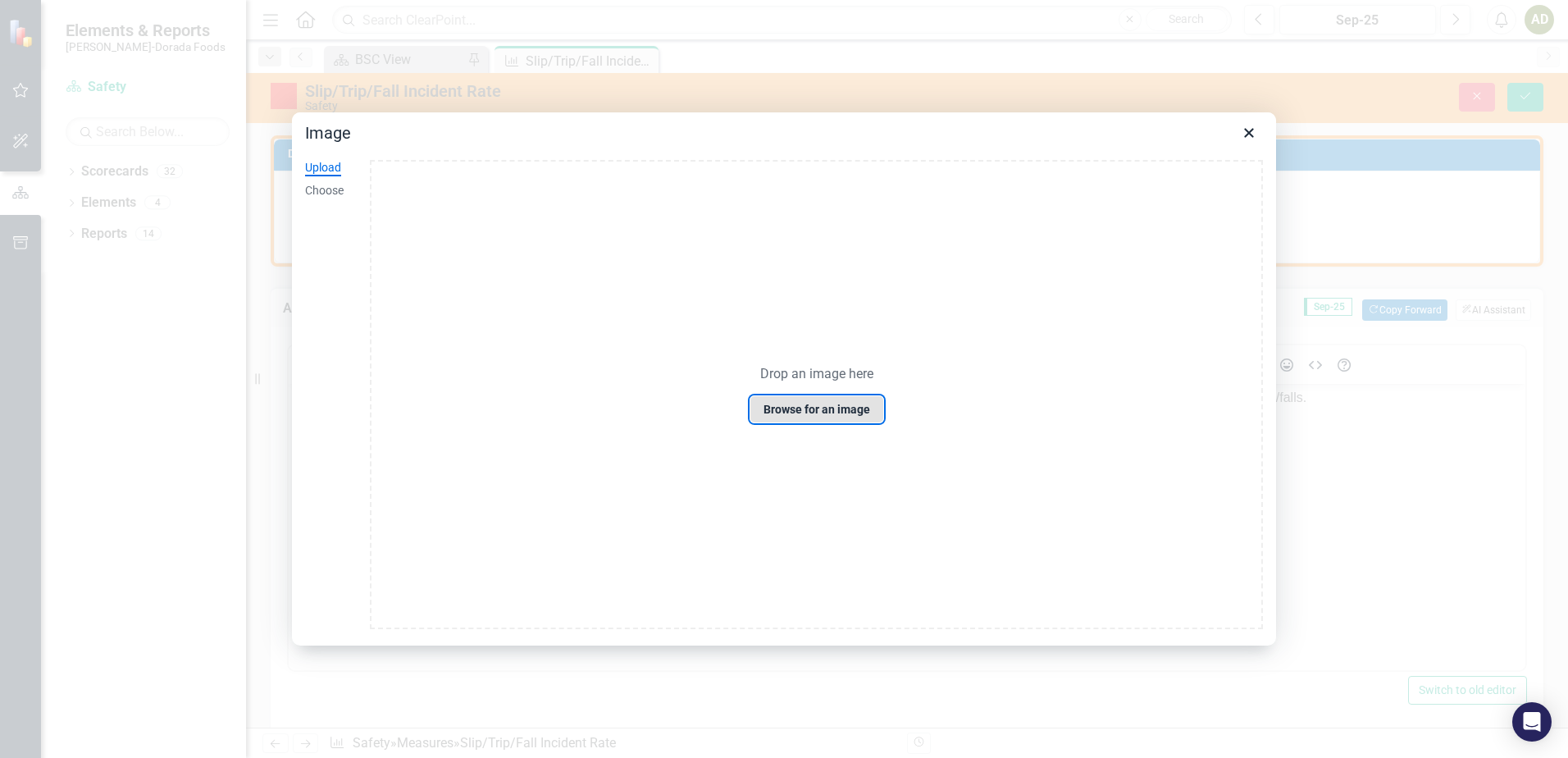
click at [820, 408] on button "Browse for an image" at bounding box center [817, 408] width 134 height 28
click at [814, 417] on button "Browse for an image" at bounding box center [817, 408] width 134 height 28
click at [829, 403] on button "Browse for an image" at bounding box center [817, 408] width 134 height 28
click at [1246, 134] on icon "Close" at bounding box center [1248, 132] width 9 height 9
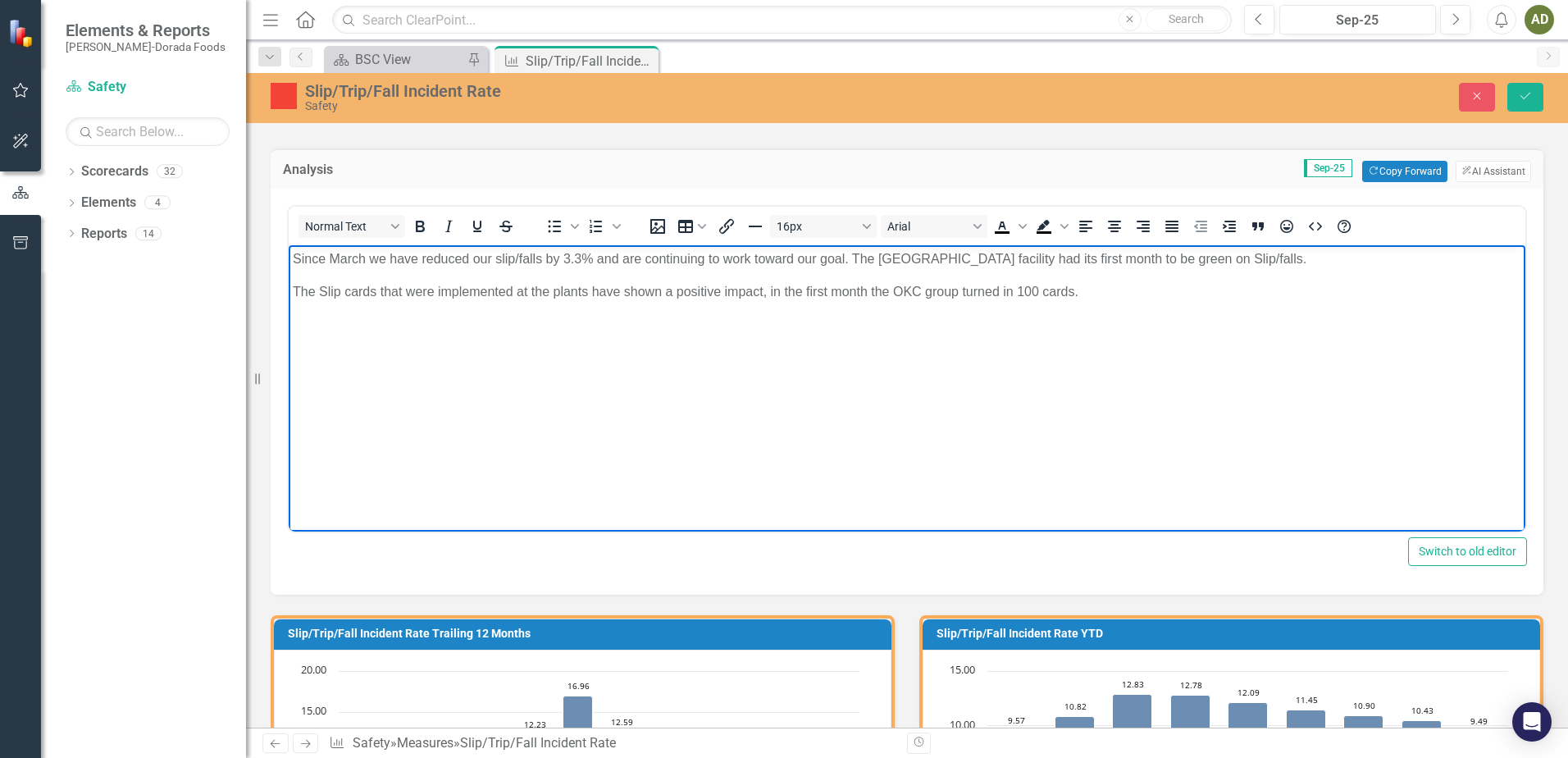
scroll to position [164, 0]
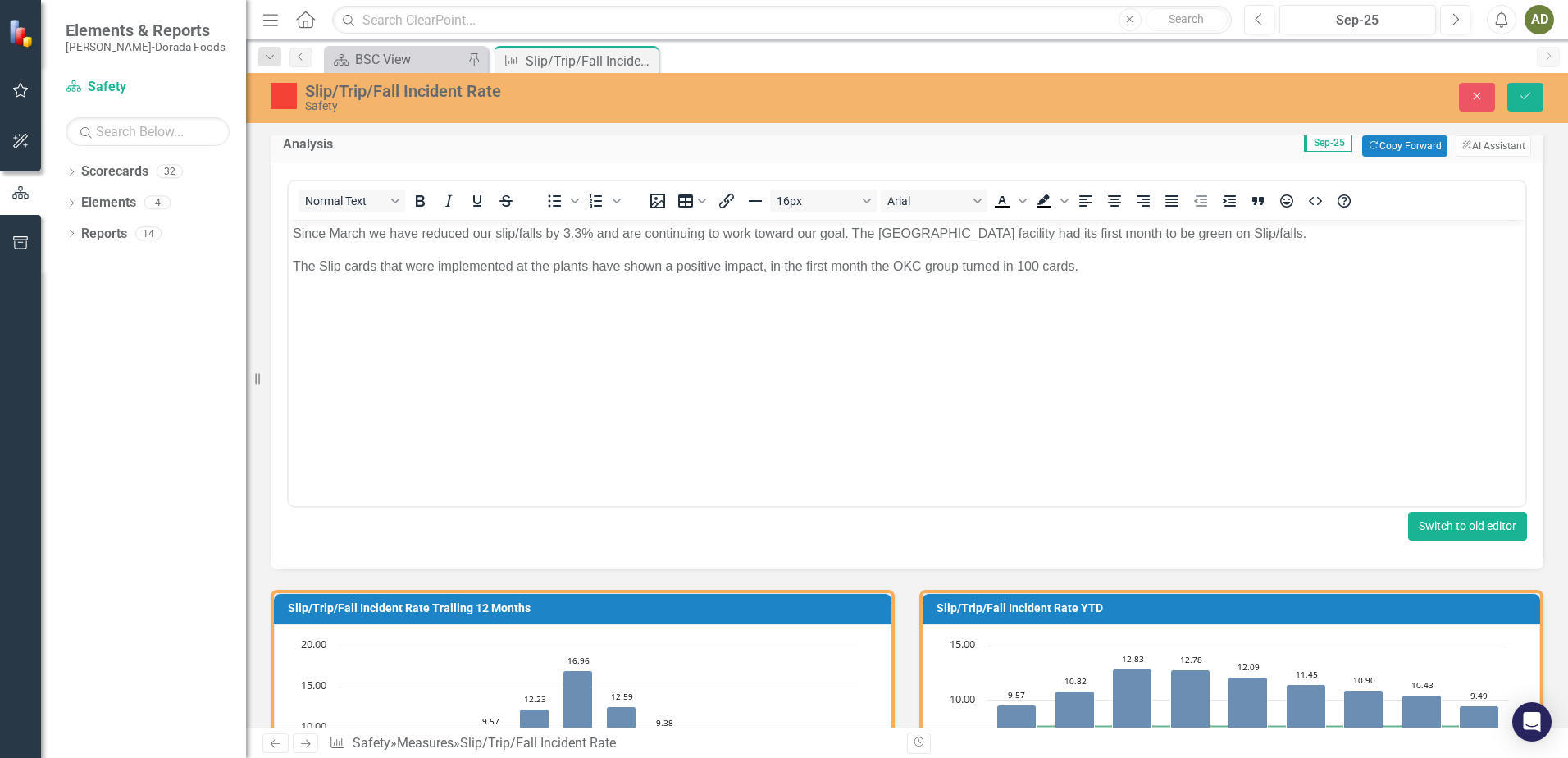
click at [1436, 533] on button "Switch to old editor" at bounding box center [1467, 526] width 119 height 29
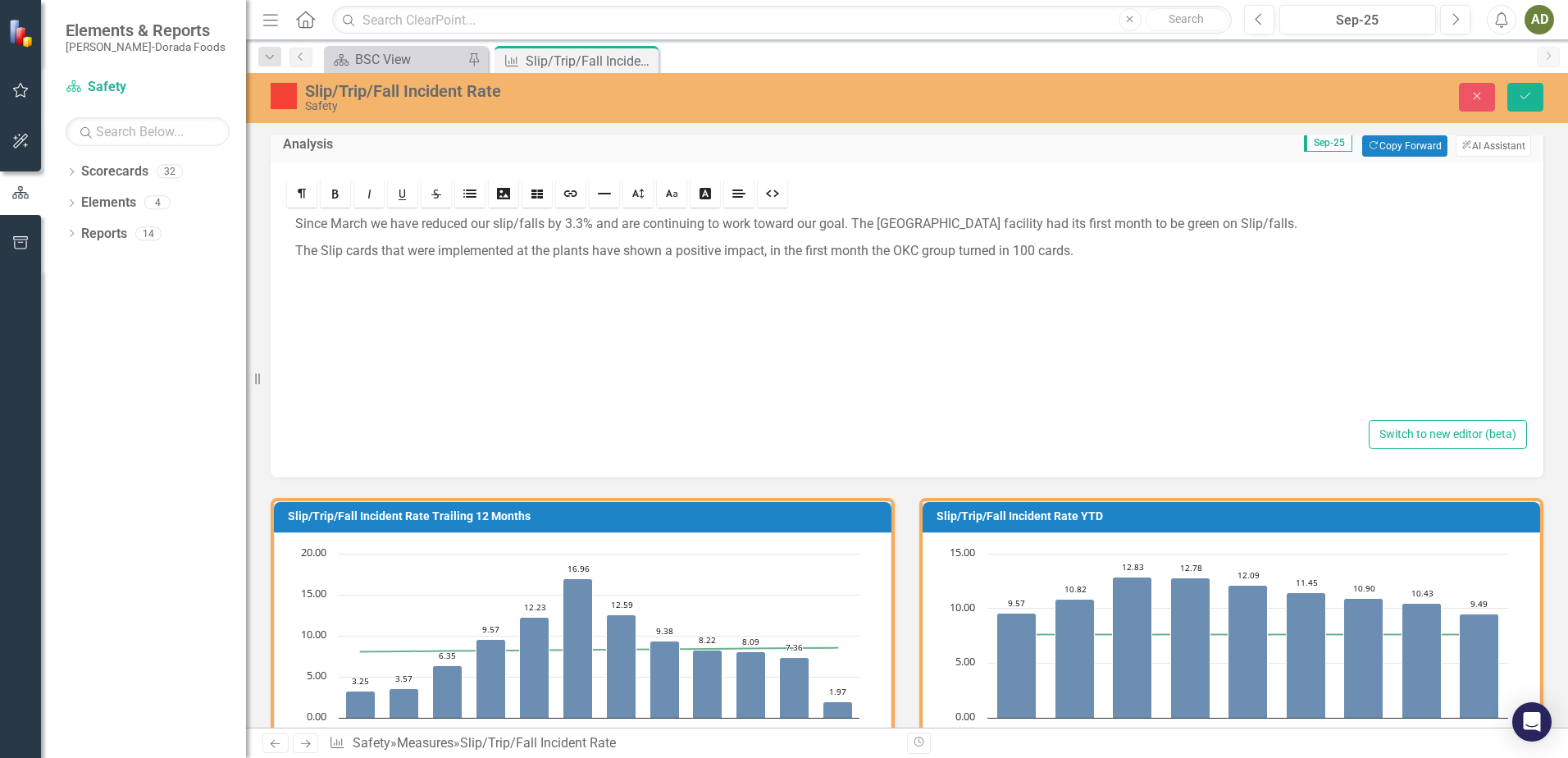
click at [902, 329] on div "Since March we have reduced our slip/falls by 3.3% and are continuing to work t…" at bounding box center [907, 313] width 1240 height 205
click at [1146, 245] on p "The Slip cards that were implemented at the plants have shown a positive impact…" at bounding box center [907, 251] width 1224 height 19
click at [1414, 436] on button "Switch to new editor (beta)" at bounding box center [1448, 435] width 159 height 29
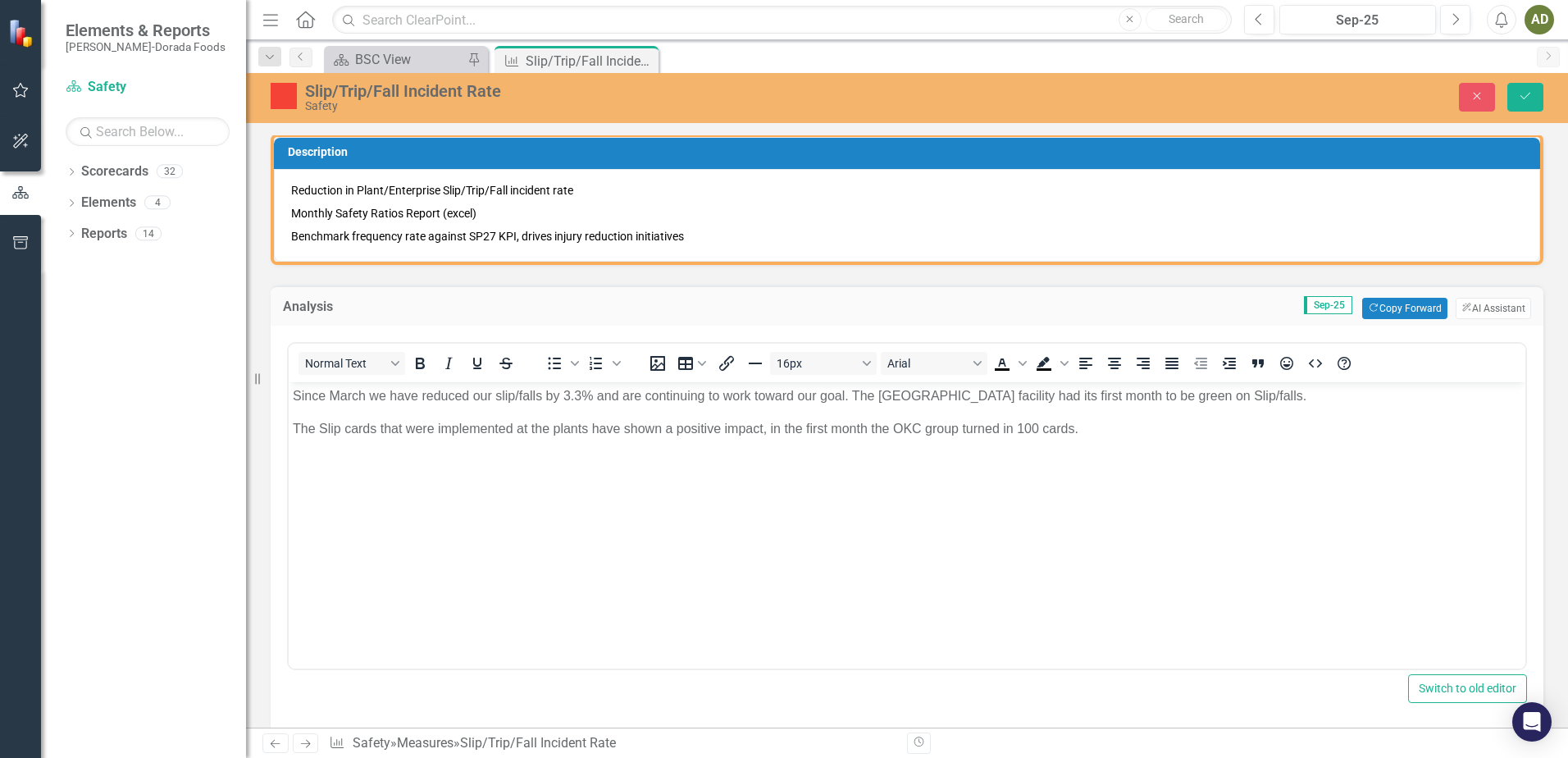
scroll to position [0, 0]
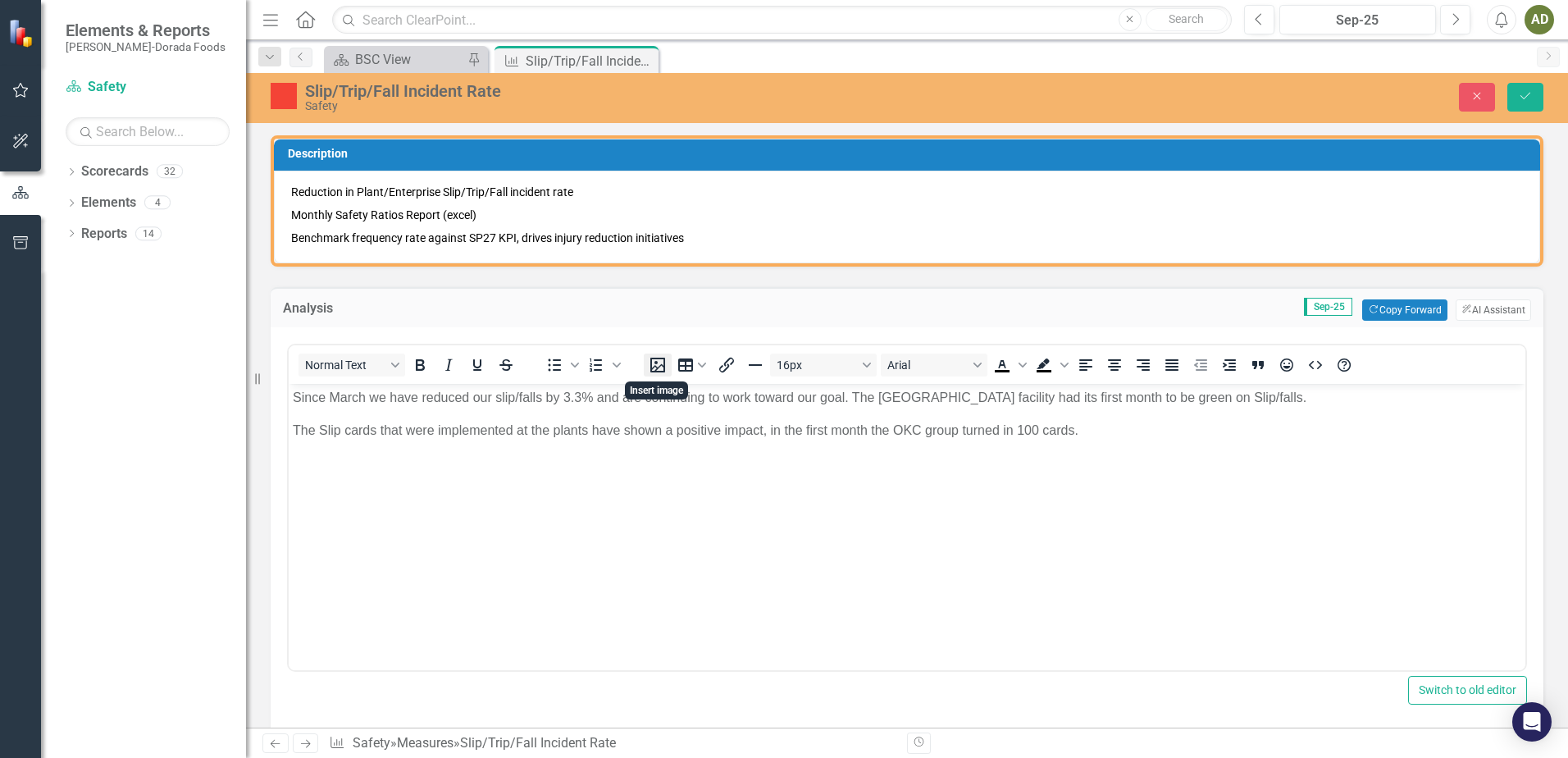
click at [654, 361] on icon "Insert image" at bounding box center [658, 365] width 20 height 20
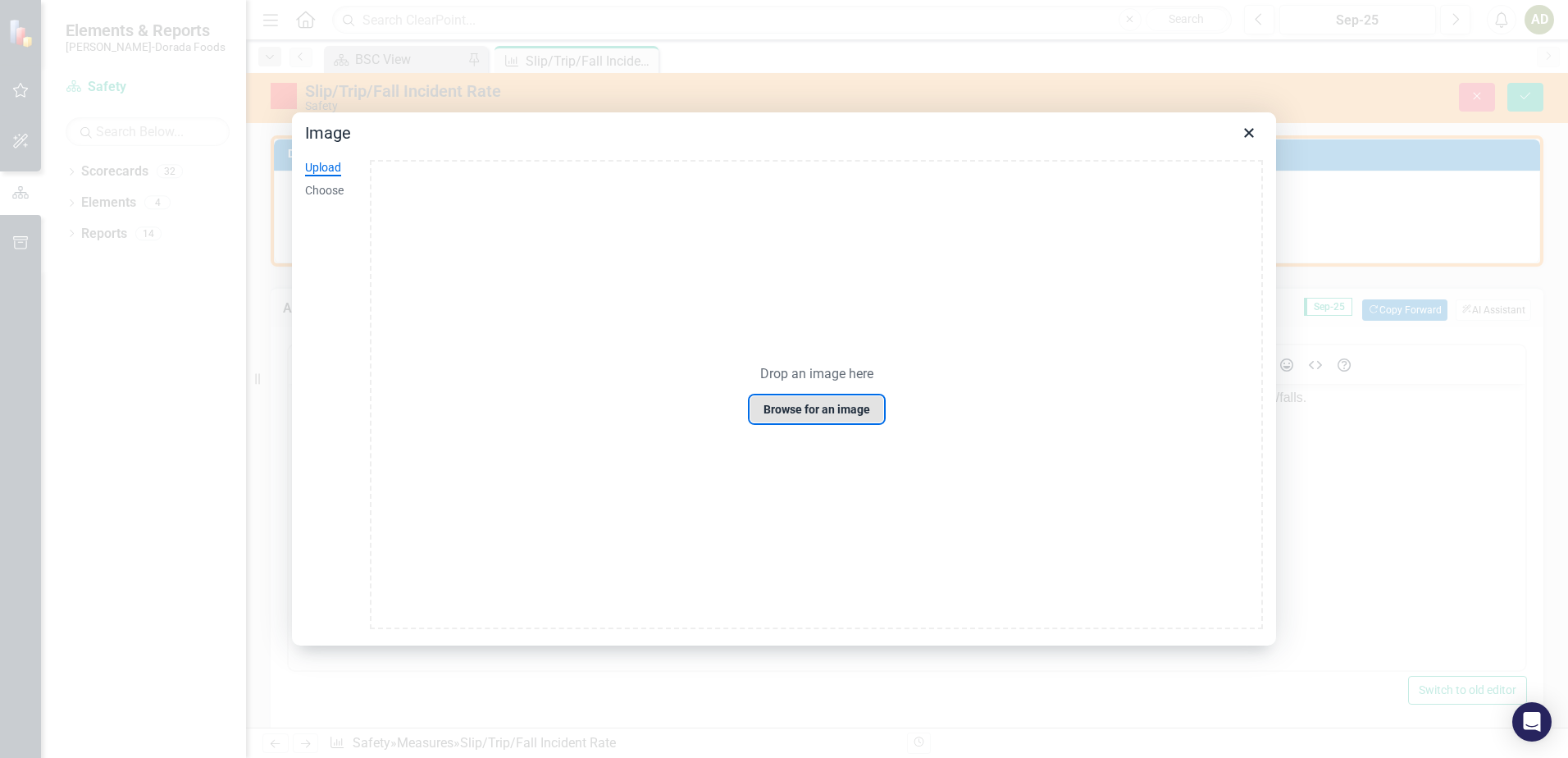
click at [816, 407] on button "Browse for an image" at bounding box center [817, 408] width 134 height 28
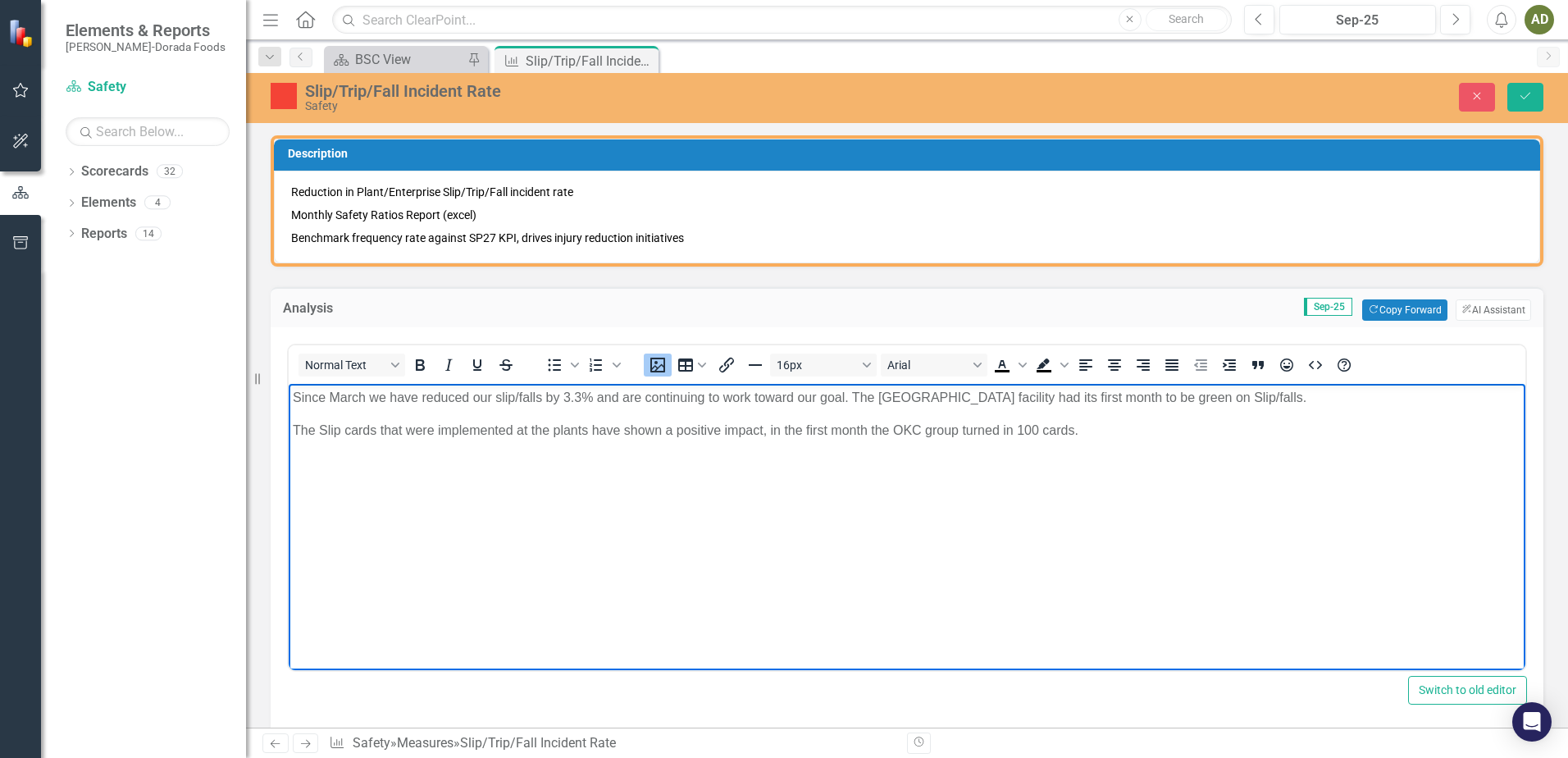
scroll to position [82, 0]
click at [293, 398] on img "Rich Text Area. Press ALT-0 for help." at bounding box center [293, 398] width 0 height 0
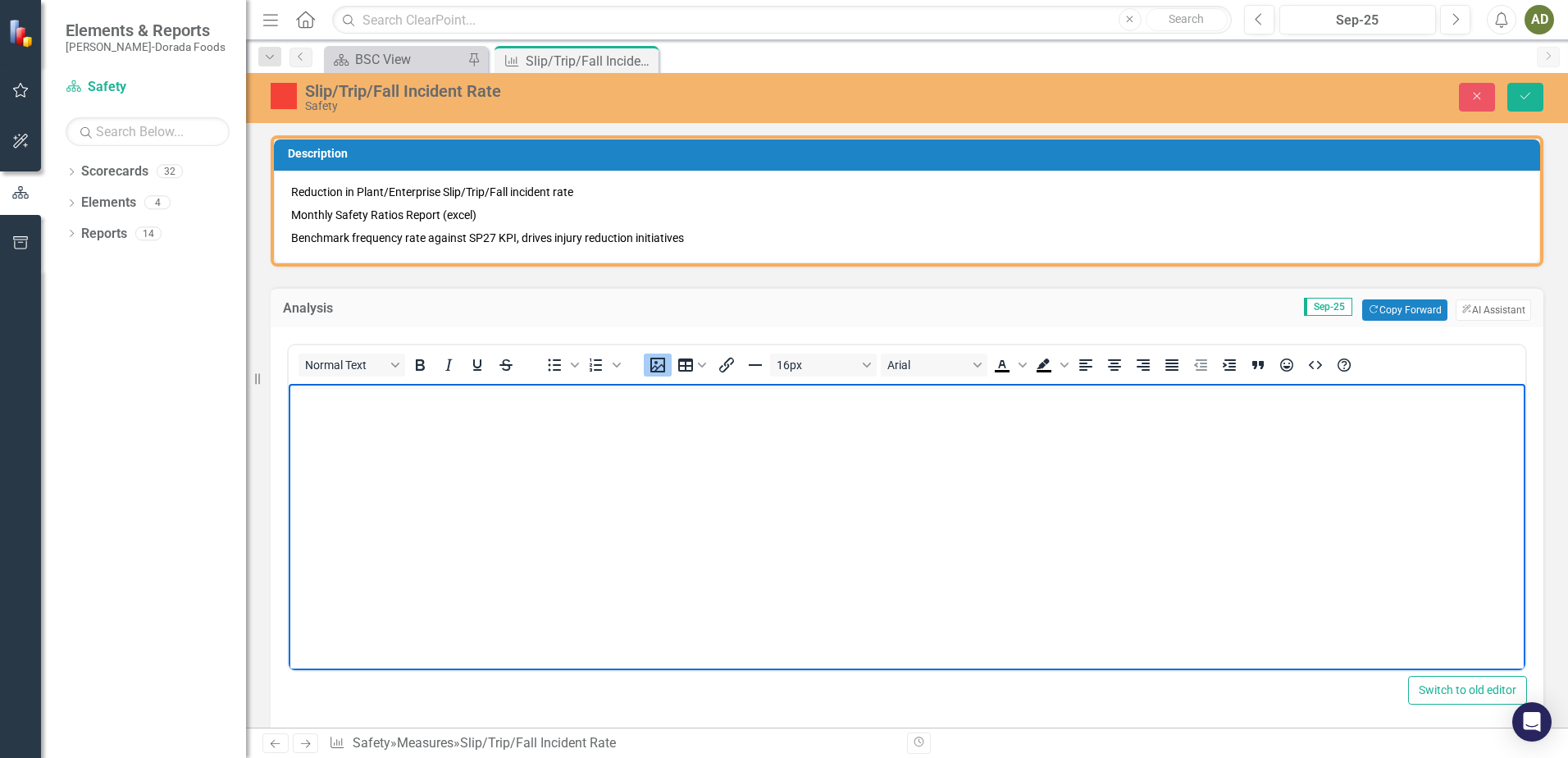
click at [293, 316] on img "Rich Text Area. Press ALT-0 for help." at bounding box center [293, 316] width 0 height 0
click at [958, 243] on p "Since March we have reduced our slip/falls by 3.3% and are continuing to work t…" at bounding box center [907, 233] width 1228 height 20
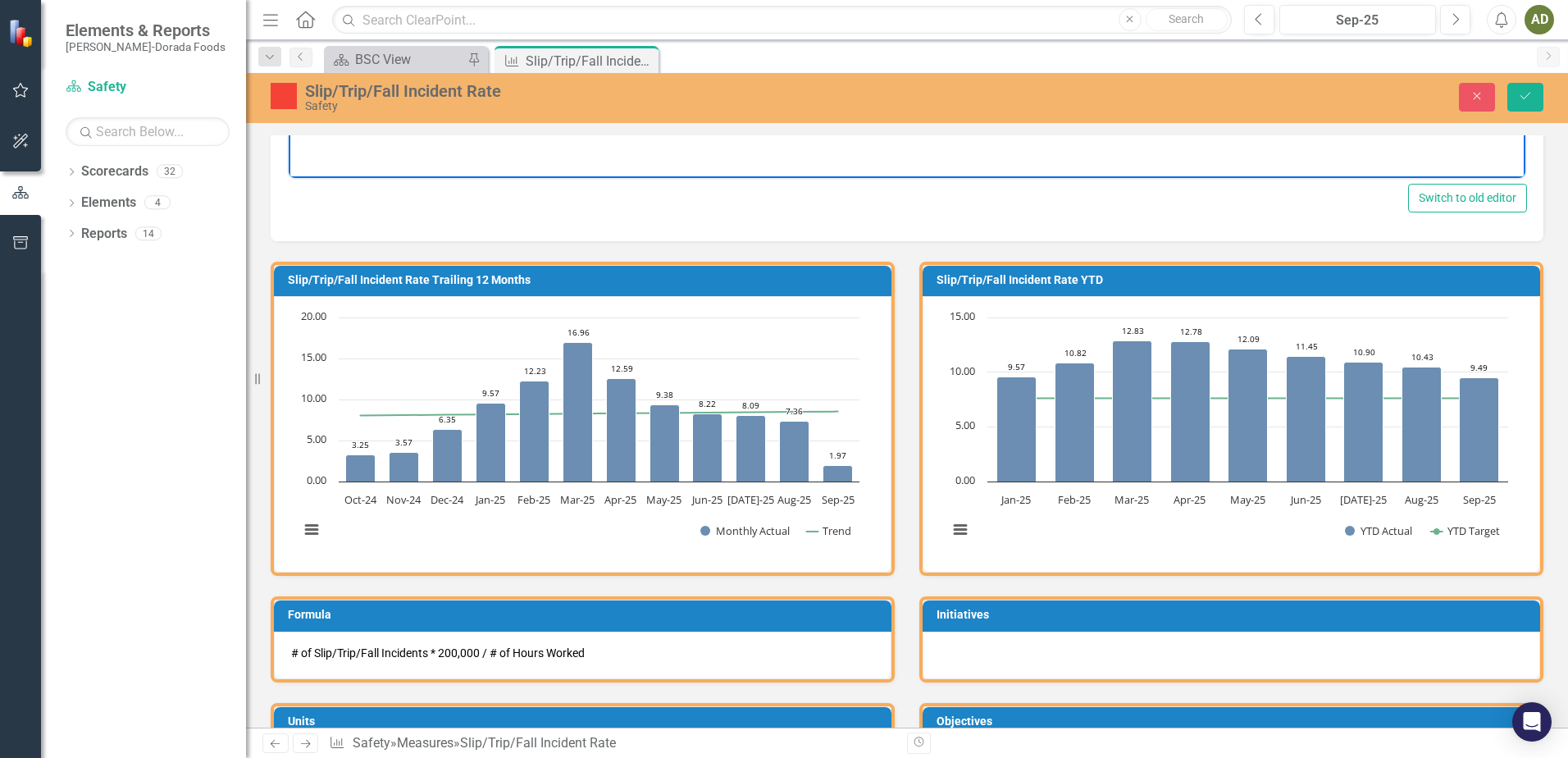
scroll to position [246, 0]
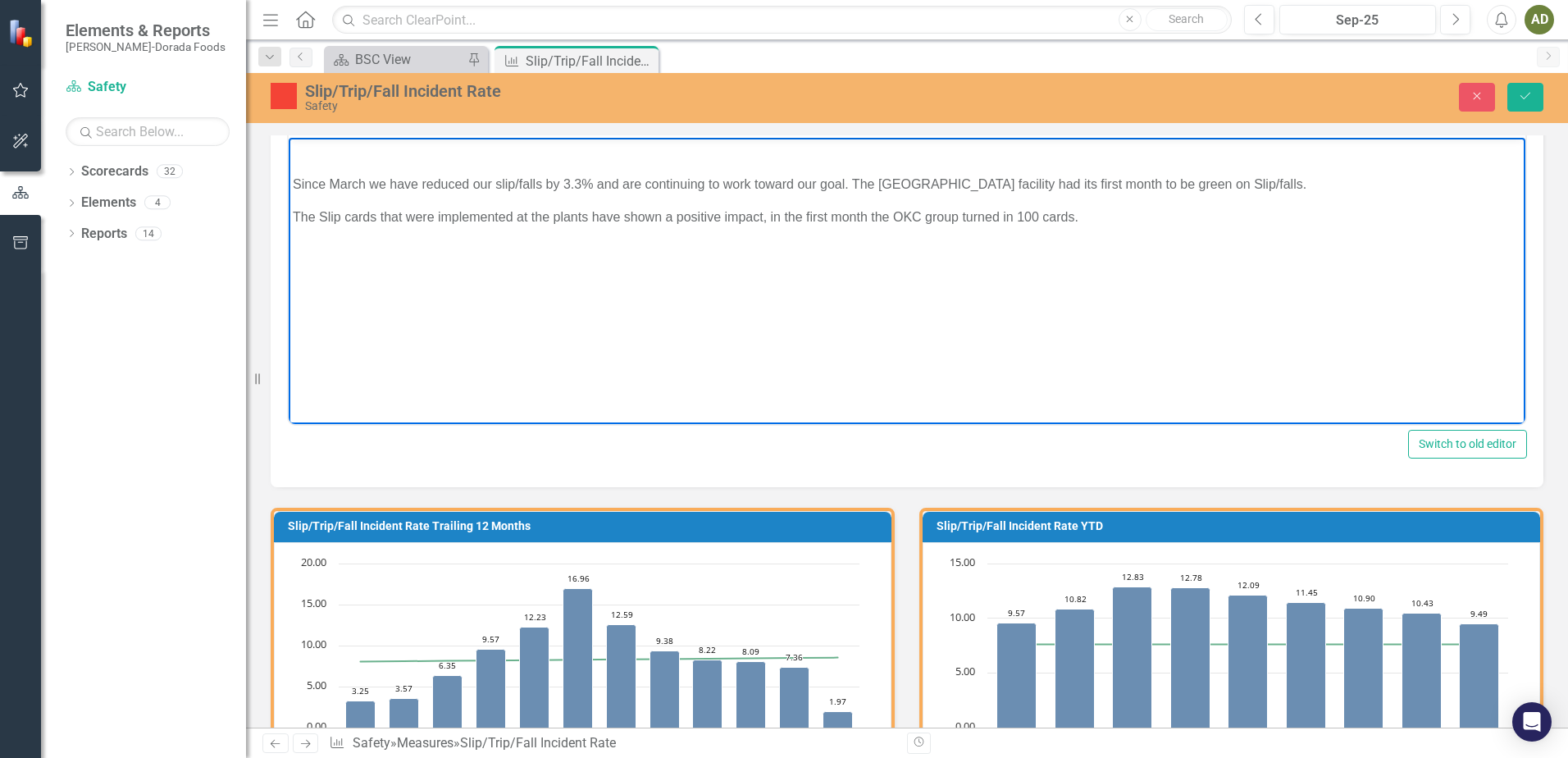
click at [1132, 226] on p "The Slip cards that were implemented at the plants have shown a positive impact…" at bounding box center [907, 216] width 1228 height 20
drag, startPoint x: 1130, startPoint y: 394, endPoint x: 544, endPoint y: 491, distance: 594.0
click at [289, 353] on html "Since March we have reduced our slip/falls by 3.3% and are continuing to work t…" at bounding box center [907, 260] width 1236 height 246
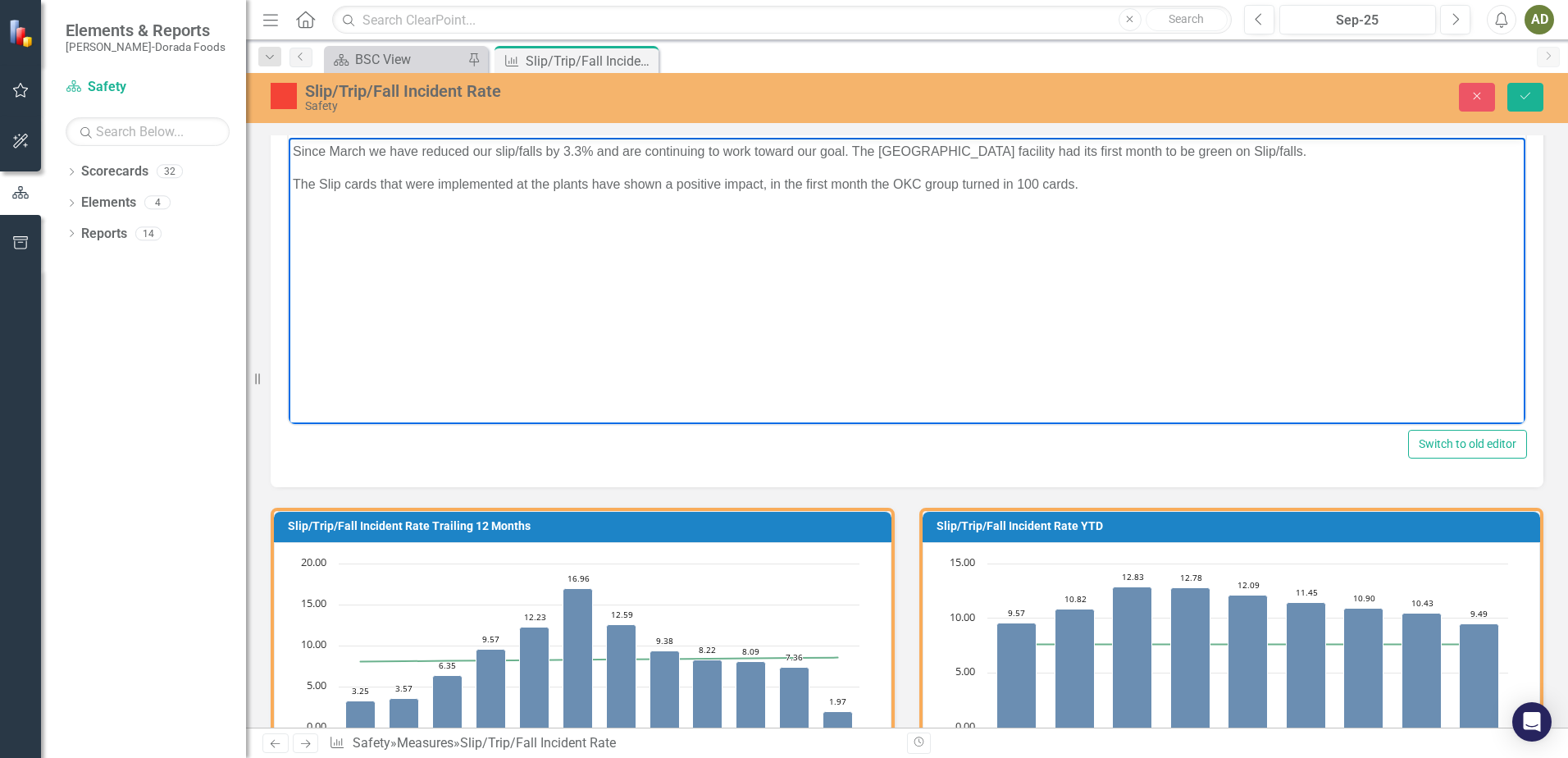
scroll to position [0, 0]
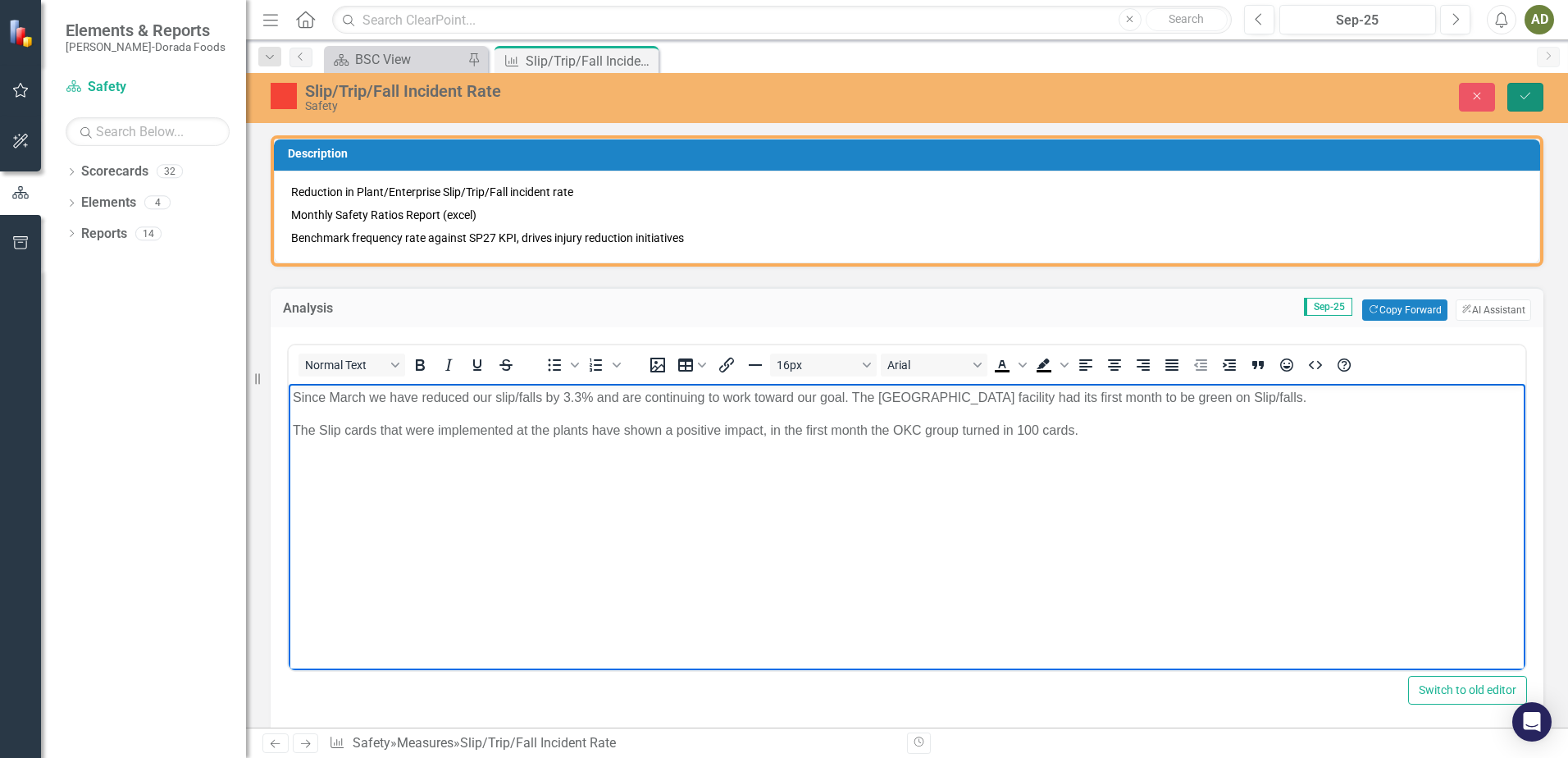
click at [1525, 94] on icon "Save" at bounding box center [1525, 96] width 14 height 12
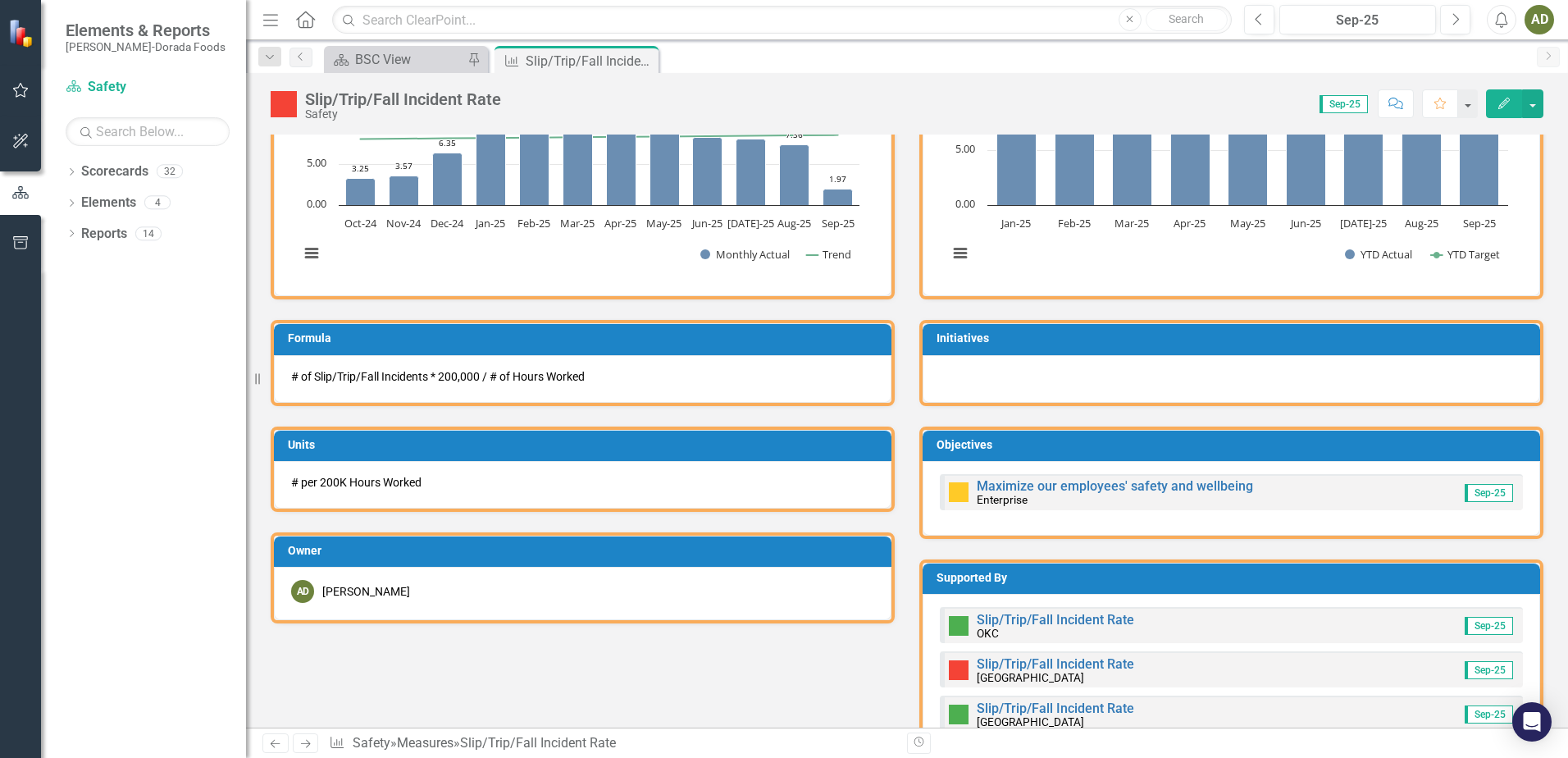
scroll to position [328, 0]
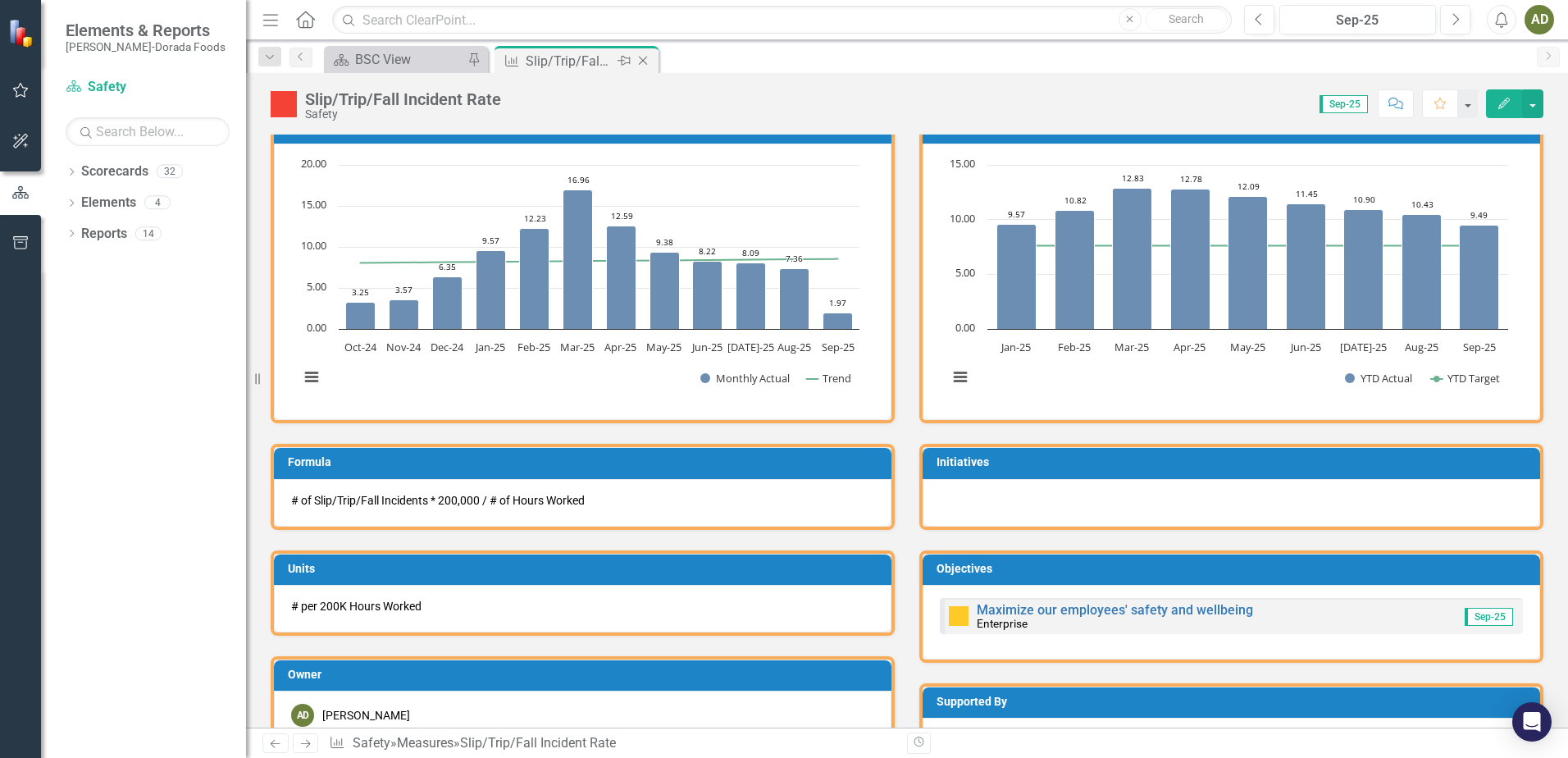
click at [642, 63] on icon "Close" at bounding box center [643, 61] width 16 height 13
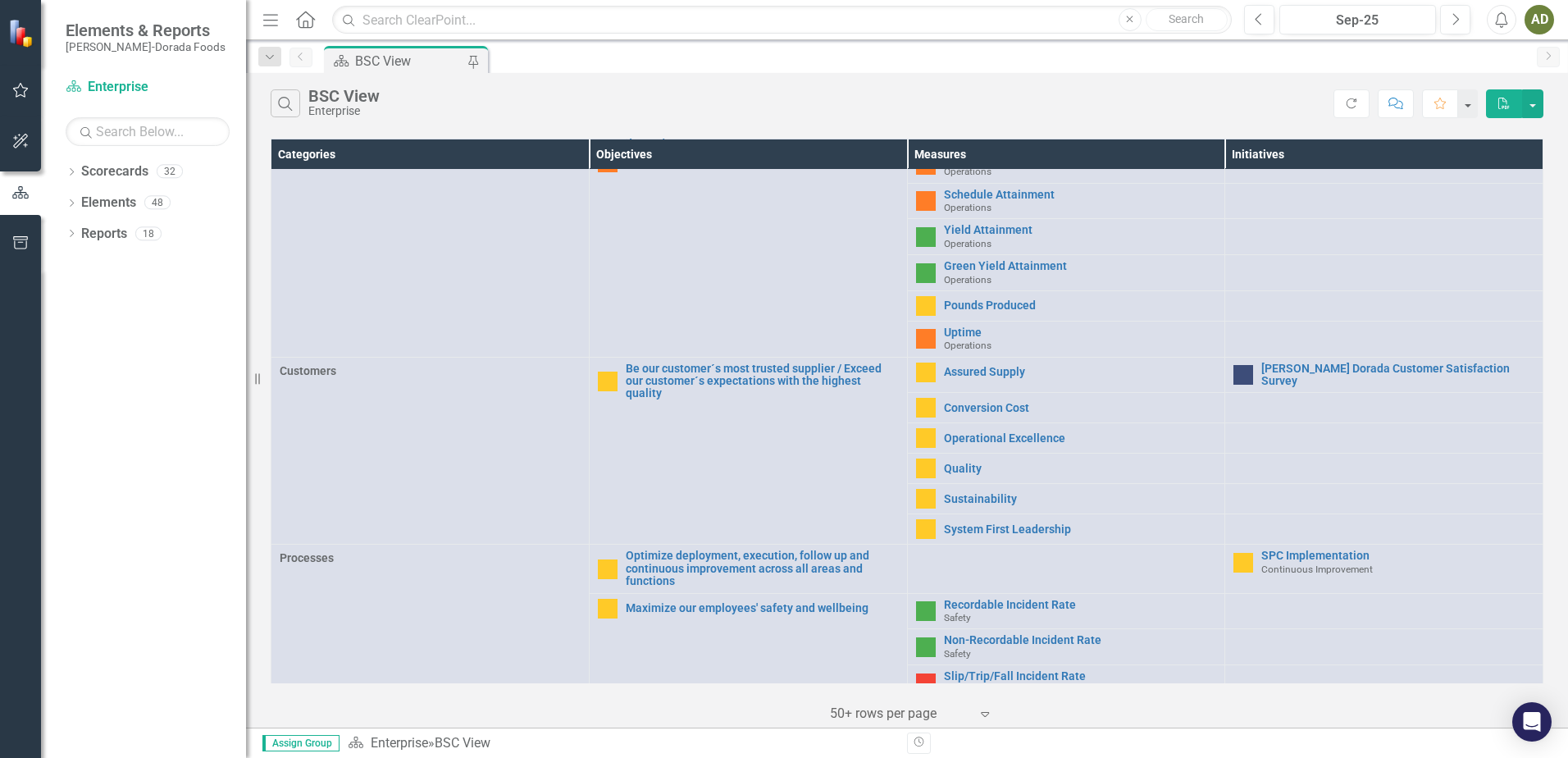
scroll to position [328, 0]
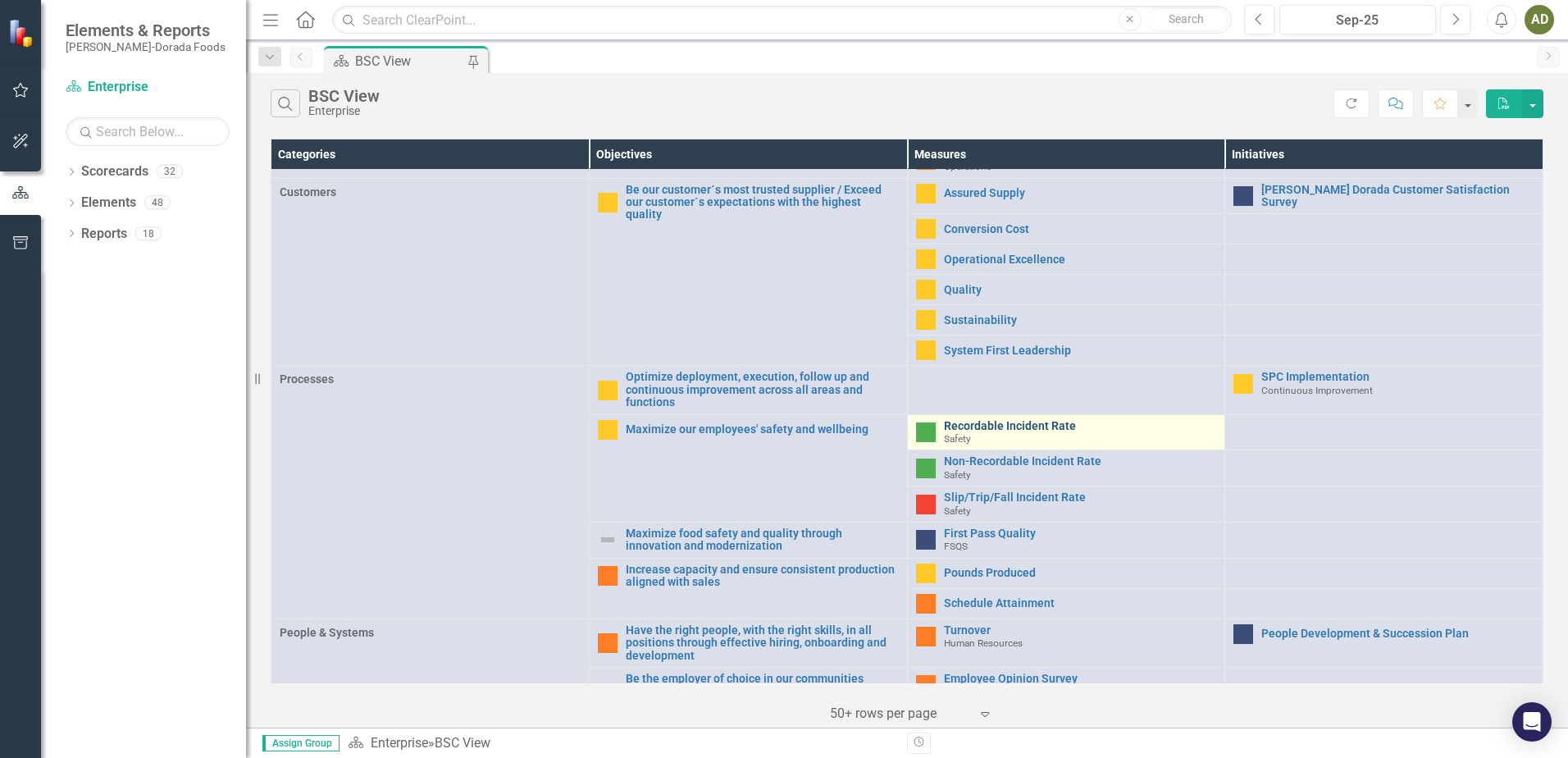
click at [996, 420] on link "Recordable Incident Rate" at bounding box center [1080, 427] width 273 height 13
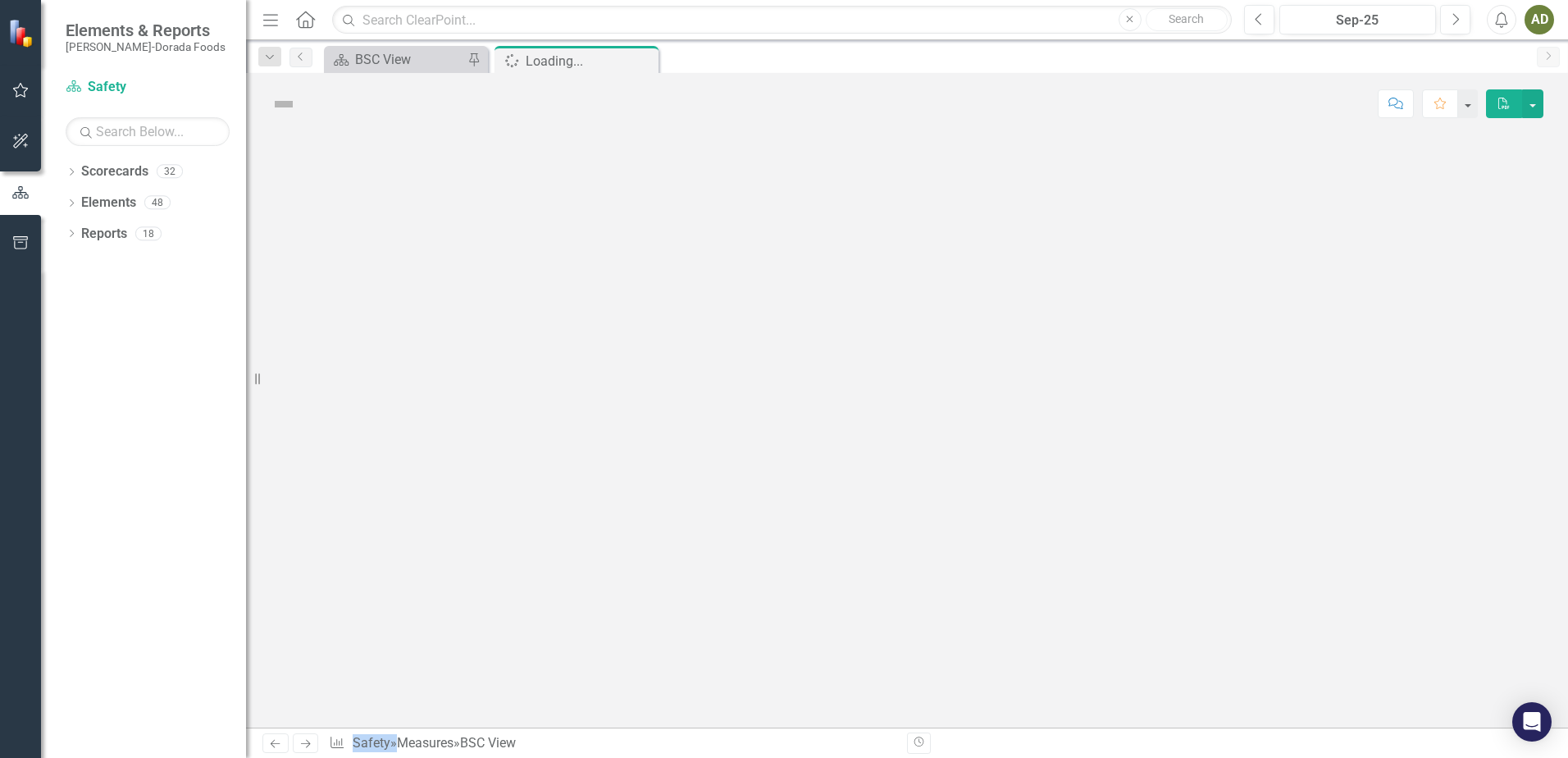
click at [996, 417] on div at bounding box center [907, 430] width 1322 height 593
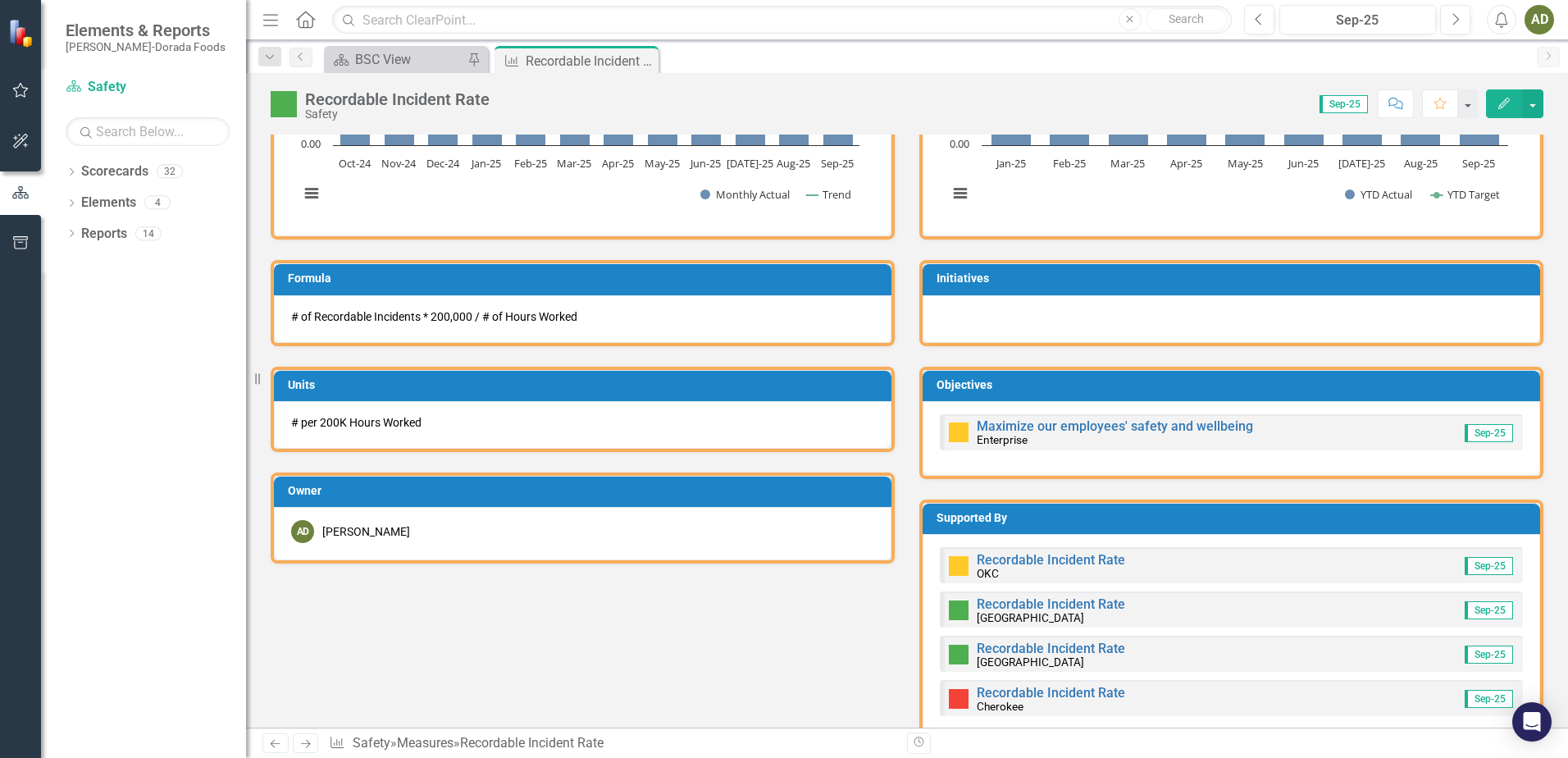
scroll to position [492, 0]
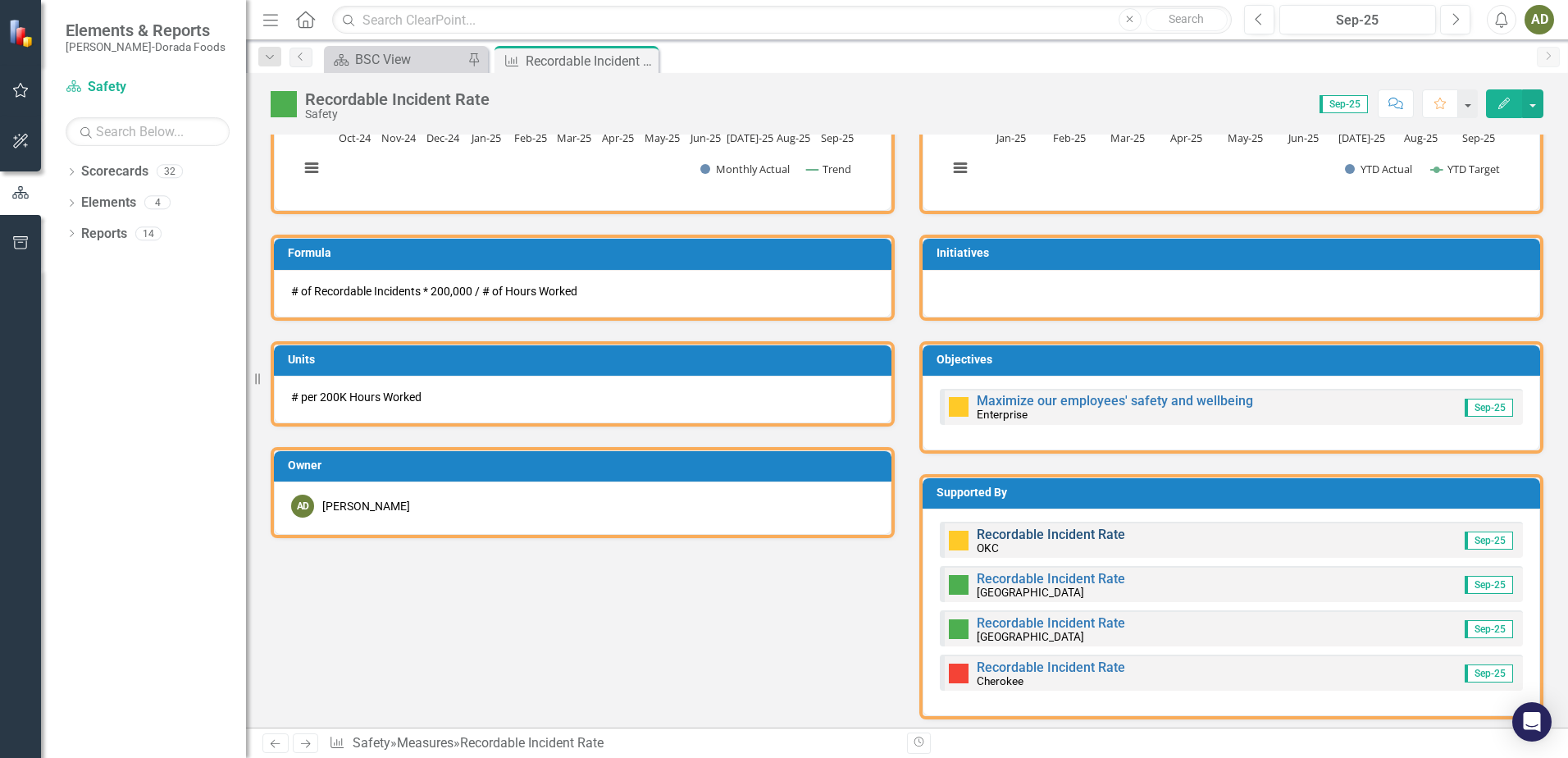
click at [1079, 533] on link "Recordable Incident Rate" at bounding box center [1051, 533] width 149 height 15
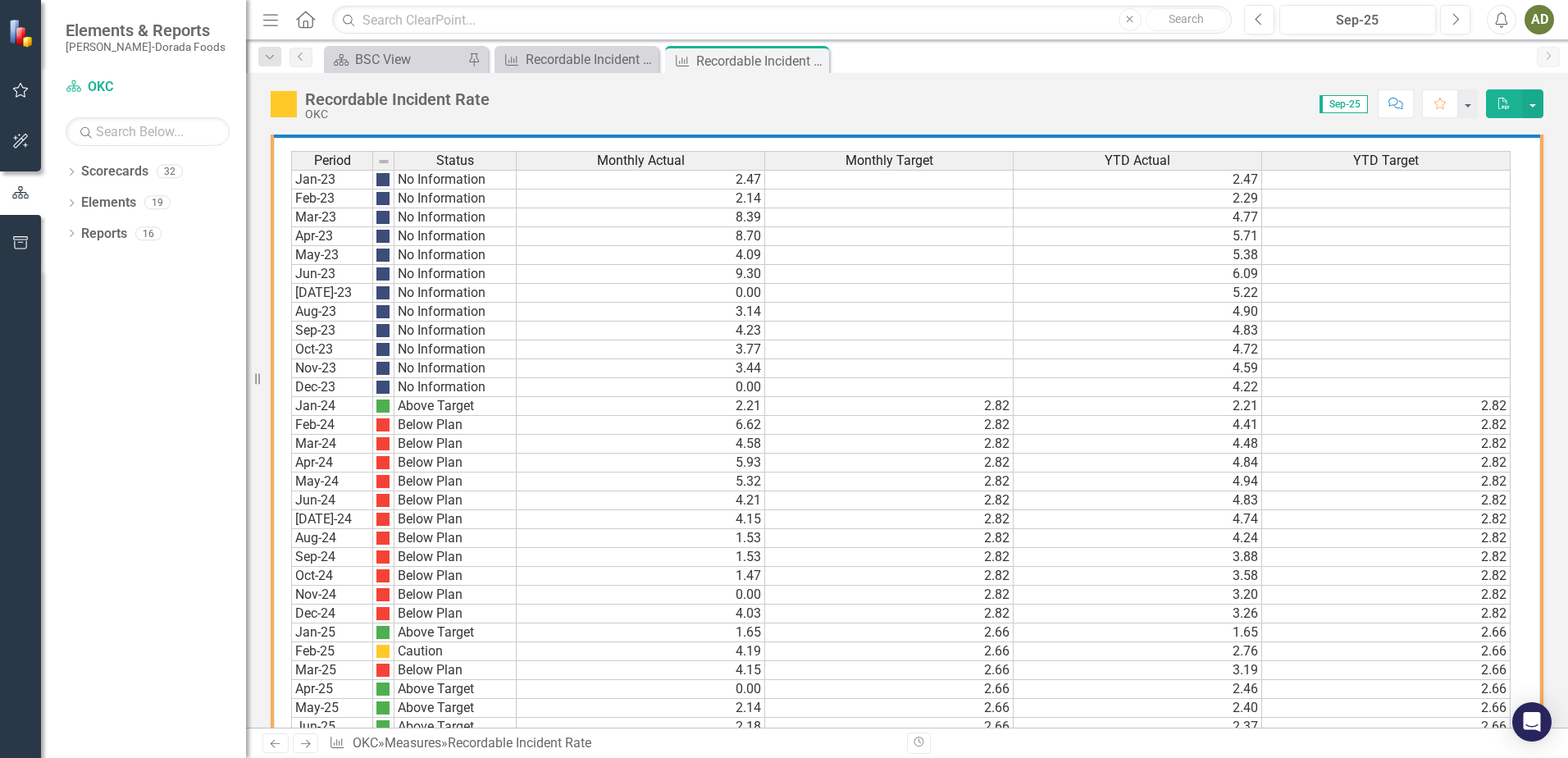
scroll to position [1059, 0]
